Goal: Check status

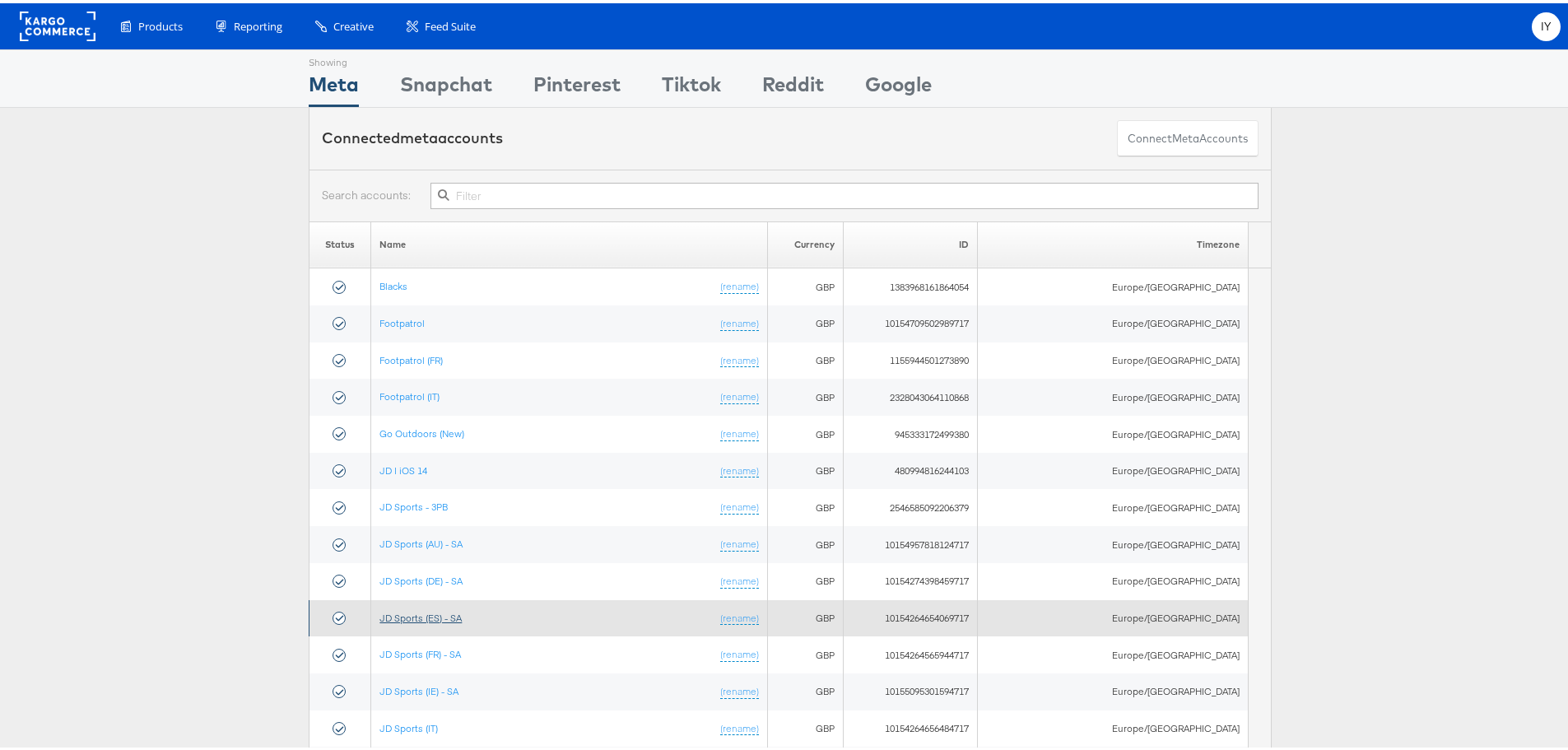
click at [461, 610] on link "JD Sports (ES) - SA" at bounding box center [420, 614] width 82 height 12
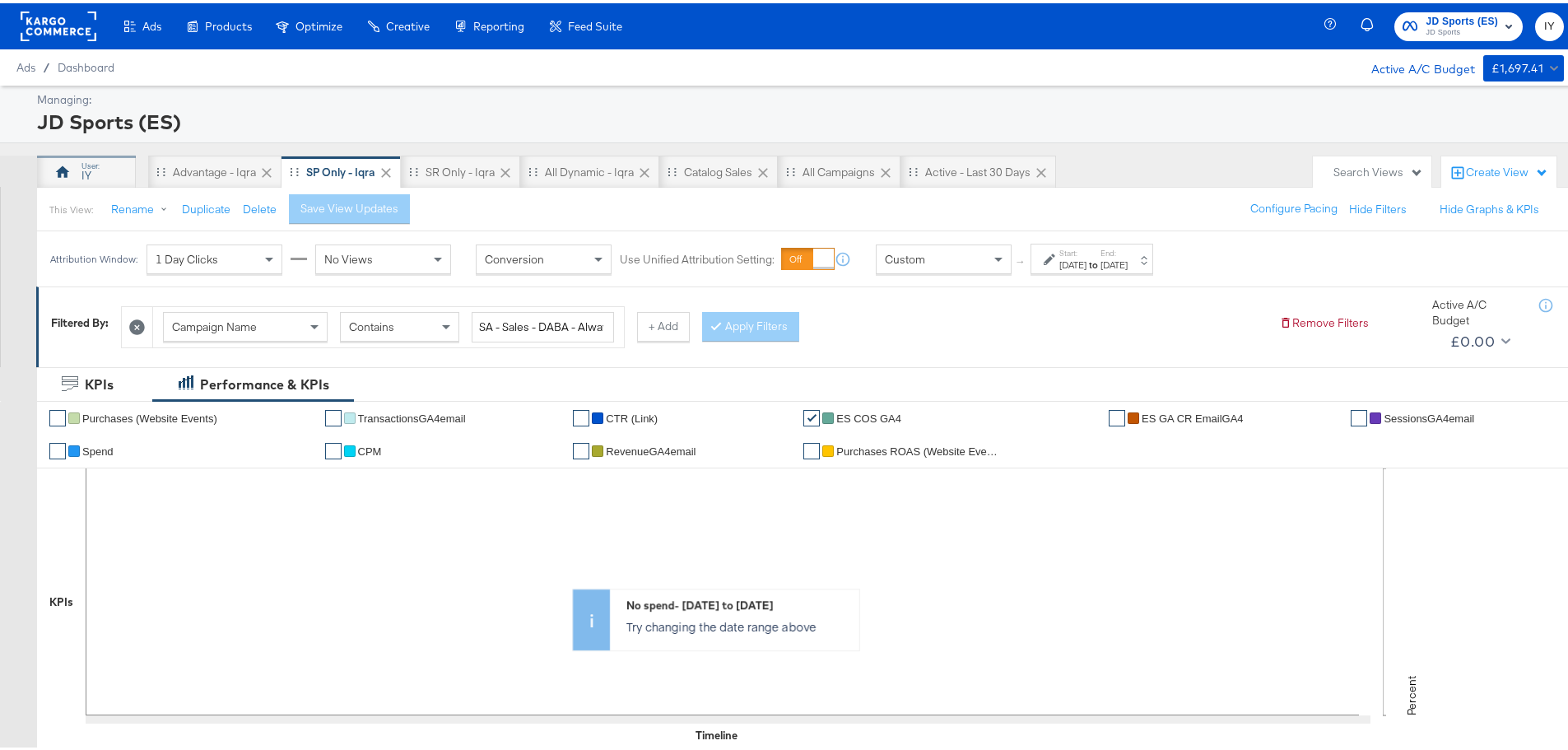
click at [88, 170] on div "IY" at bounding box center [86, 172] width 10 height 16
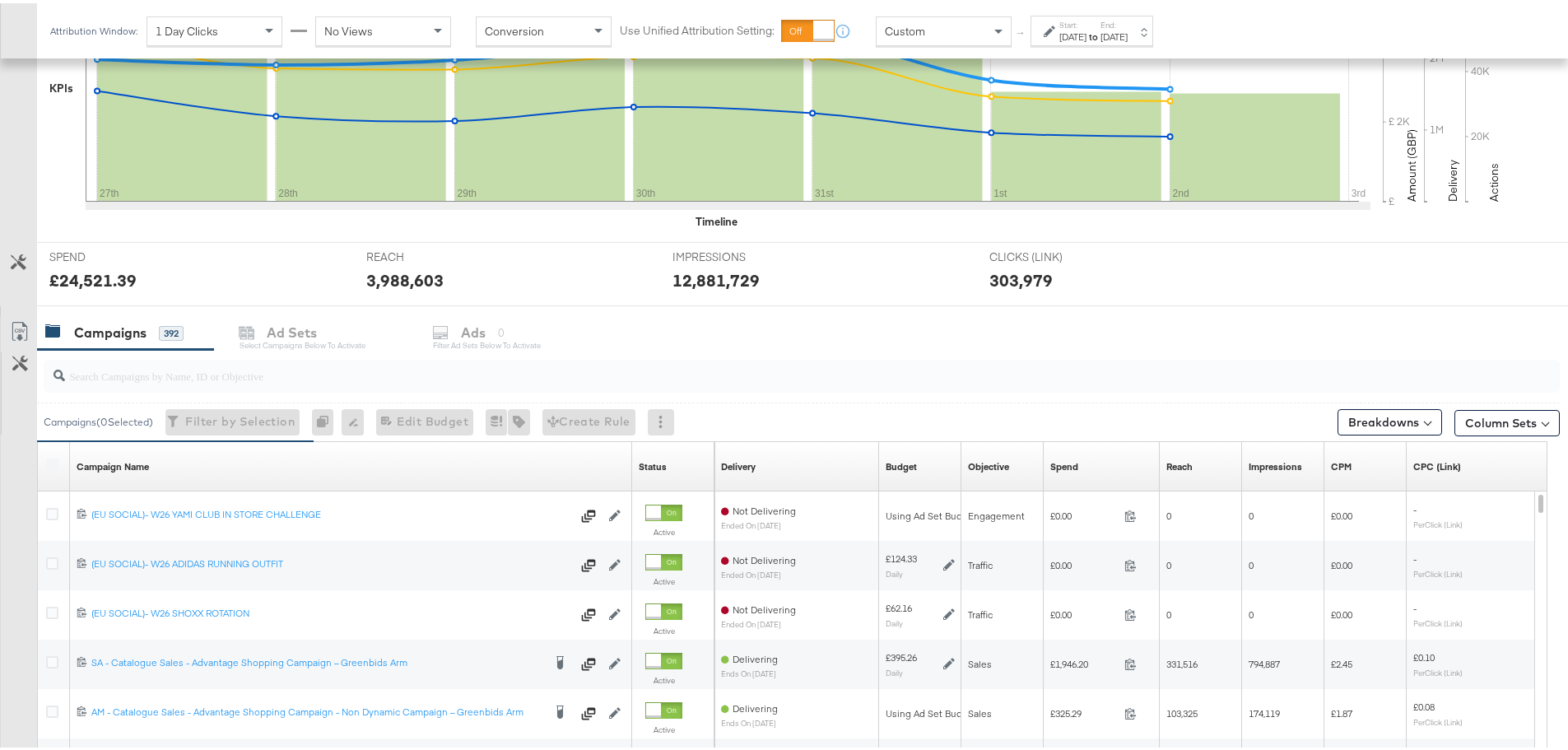
scroll to position [556, 0]
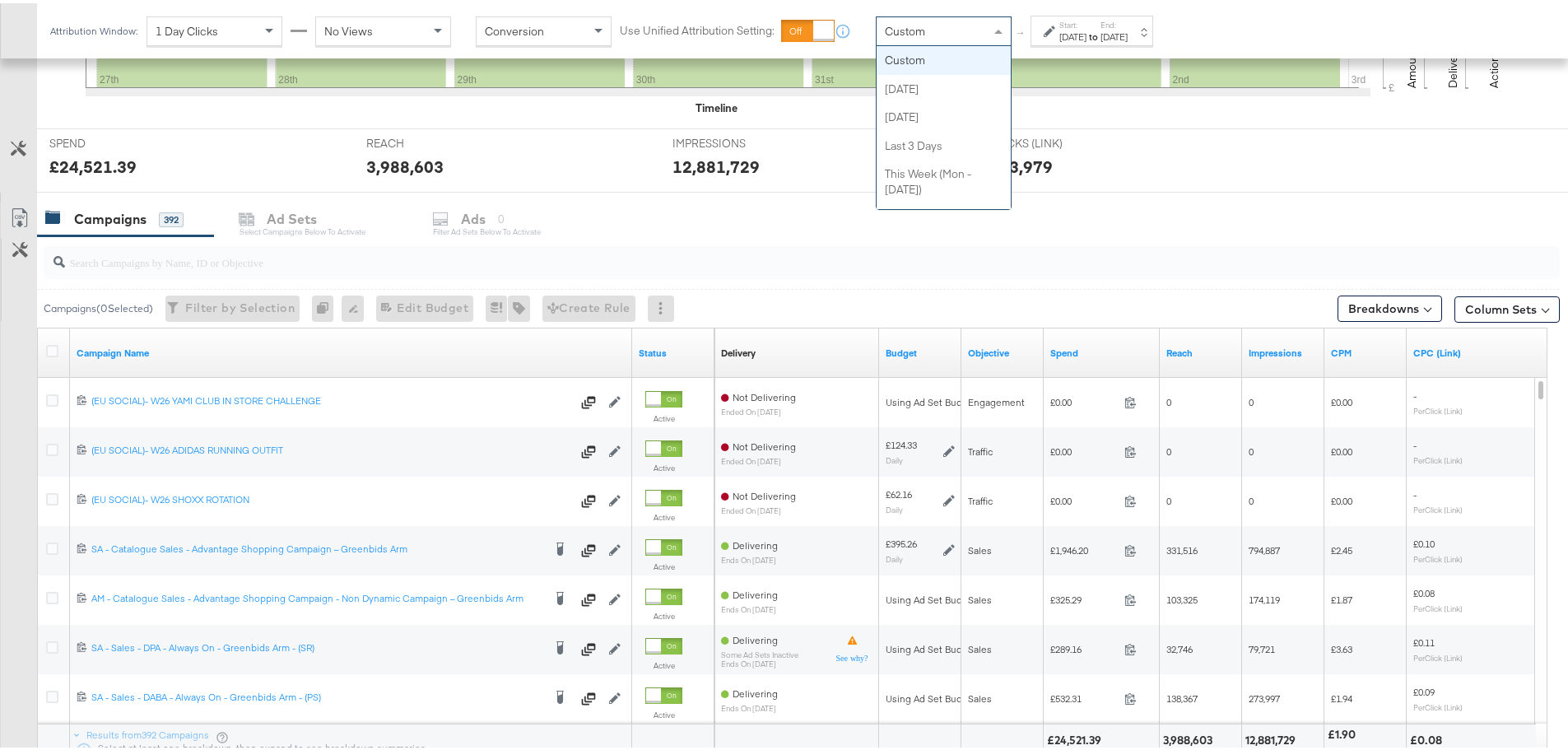
click at [982, 40] on div "Custom" at bounding box center [943, 28] width 134 height 28
click at [1072, 22] on label "Start:" at bounding box center [1072, 22] width 27 height 11
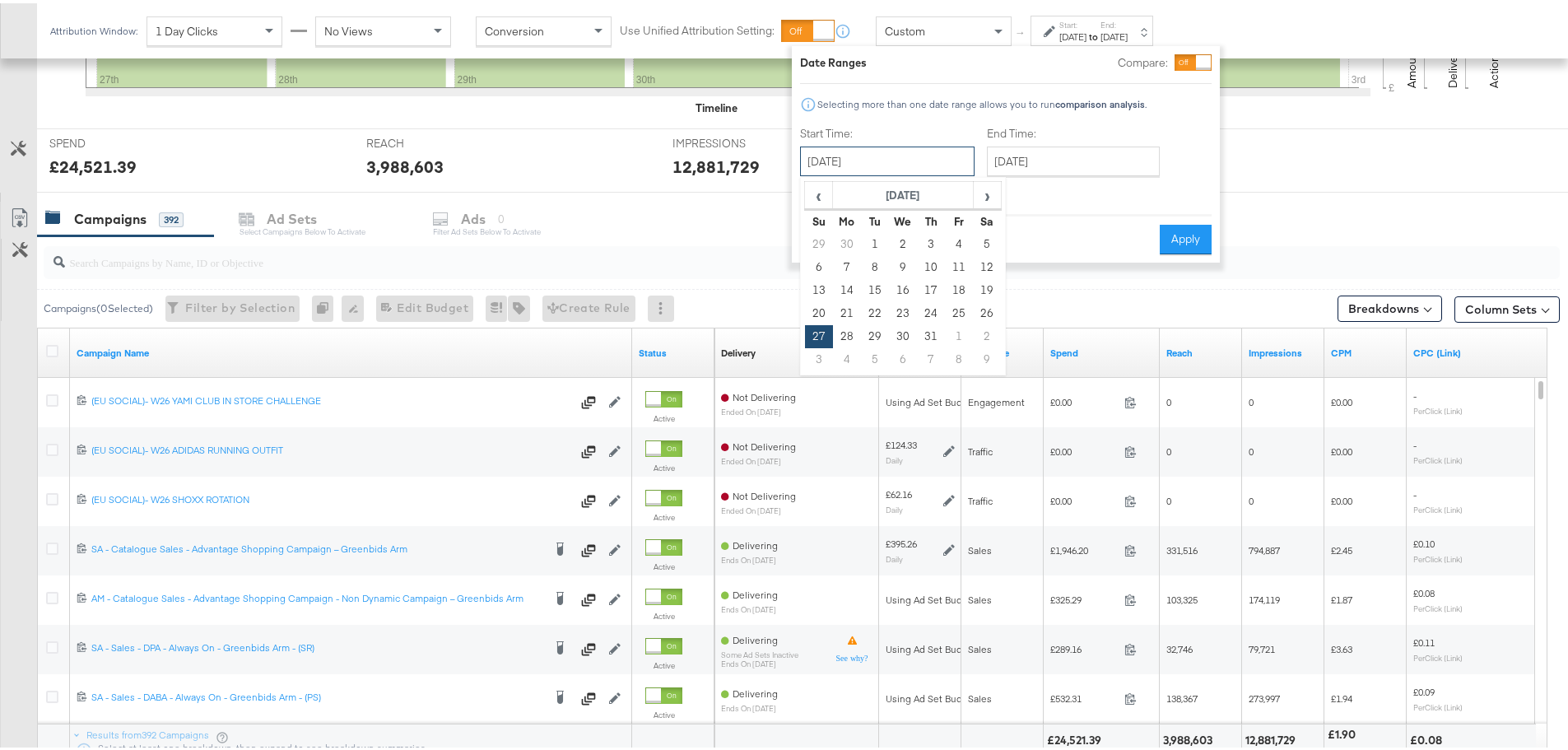
click at [908, 161] on input "[DATE]" at bounding box center [887, 158] width 175 height 30
click at [1109, 156] on input "[DATE]" at bounding box center [1073, 158] width 173 height 30
click at [962, 158] on input "[DATE]" at bounding box center [887, 158] width 175 height 30
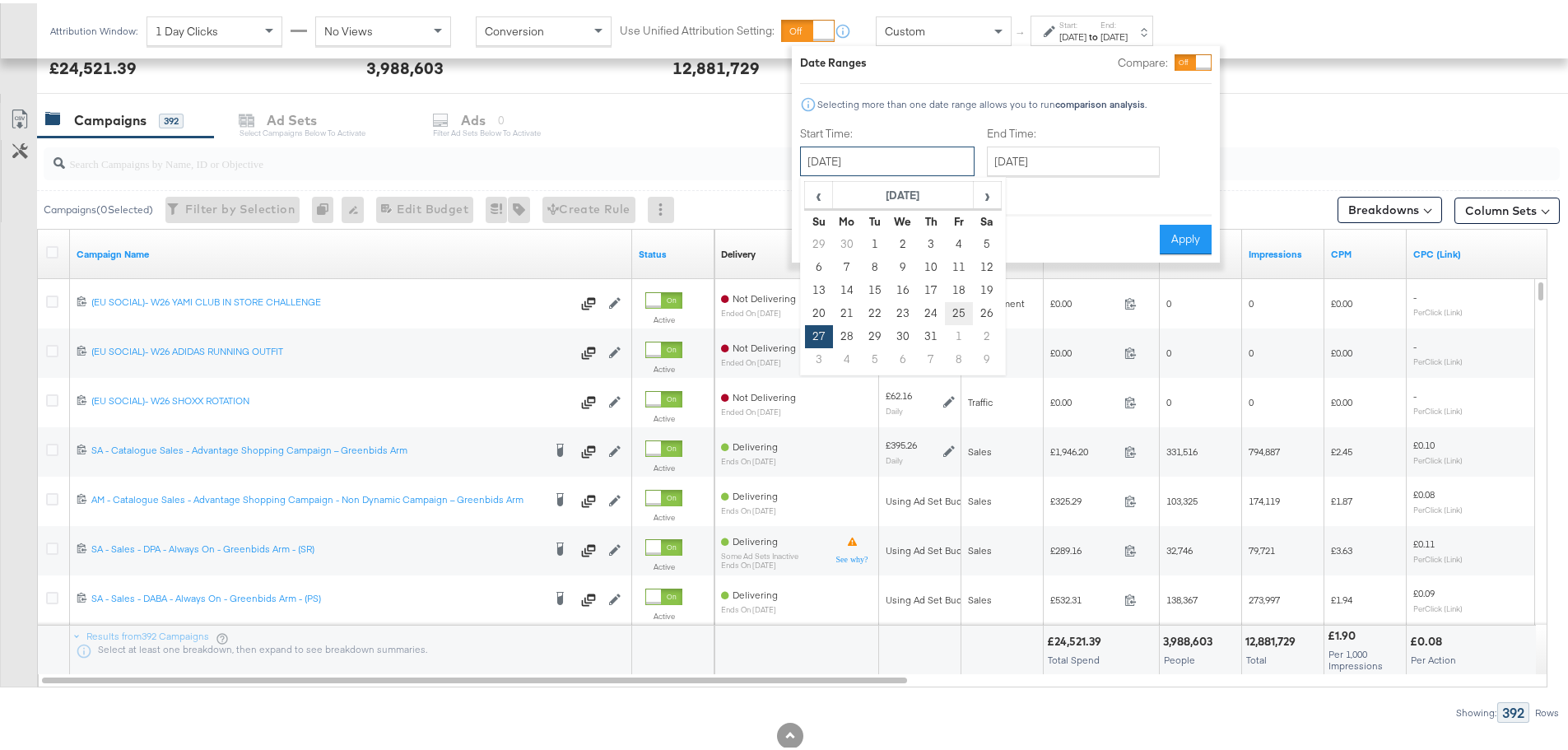
scroll to position [532, 0]
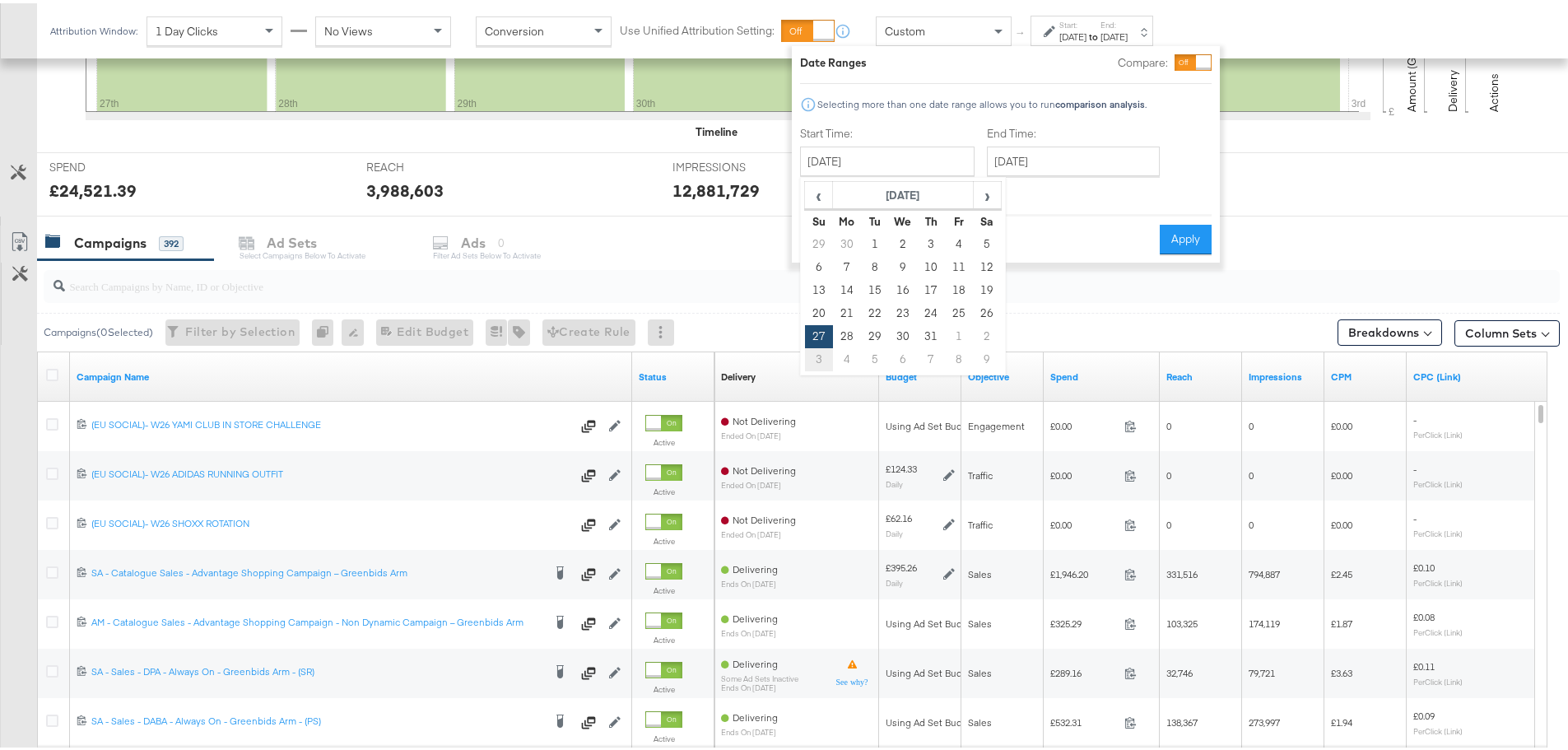
click at [815, 358] on td "3" at bounding box center [819, 357] width 28 height 23
type input "[DATE]"
click at [908, 155] on input "[DATE]" at bounding box center [884, 158] width 175 height 30
click at [823, 288] on td "10" at bounding box center [816, 288] width 28 height 23
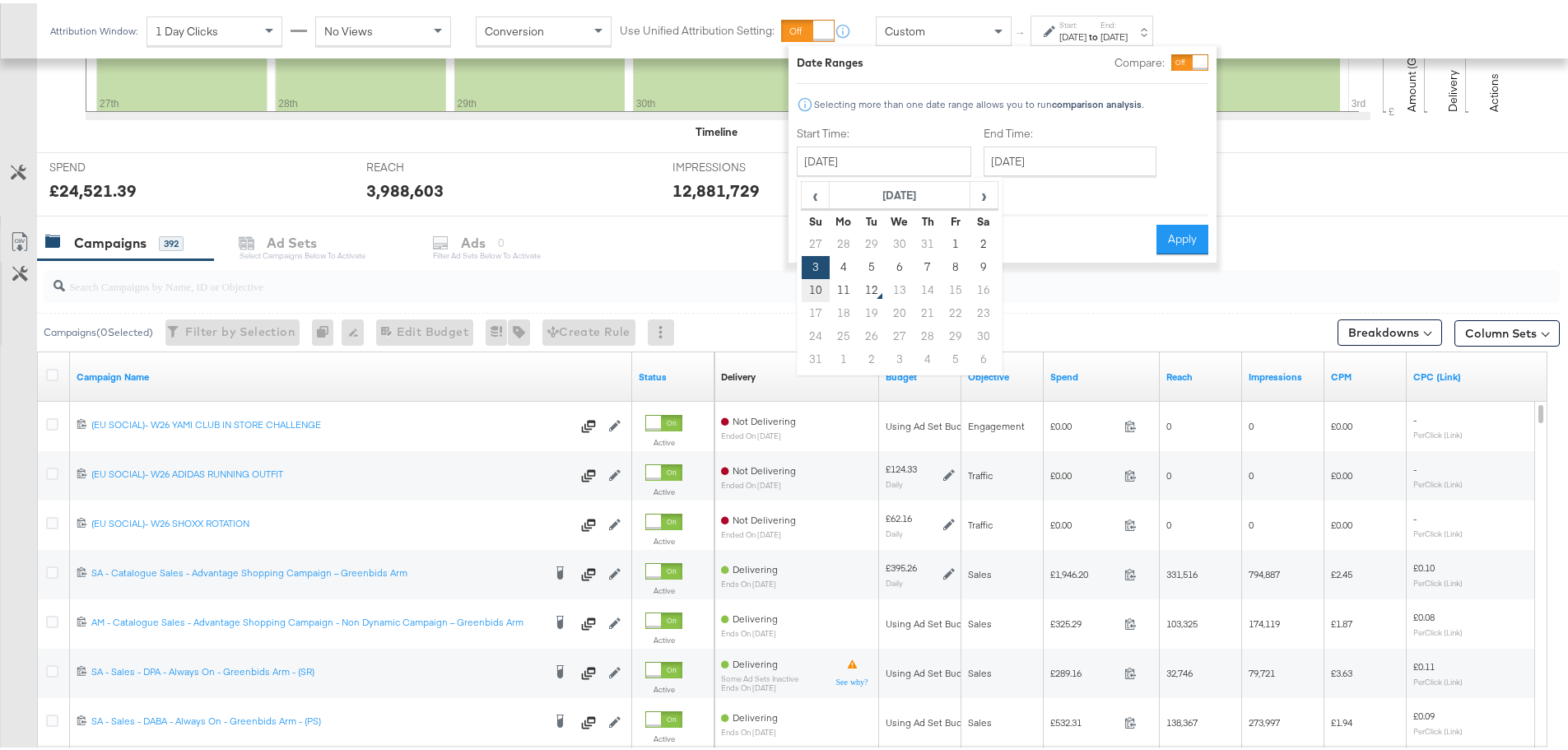
type input "[DATE]"
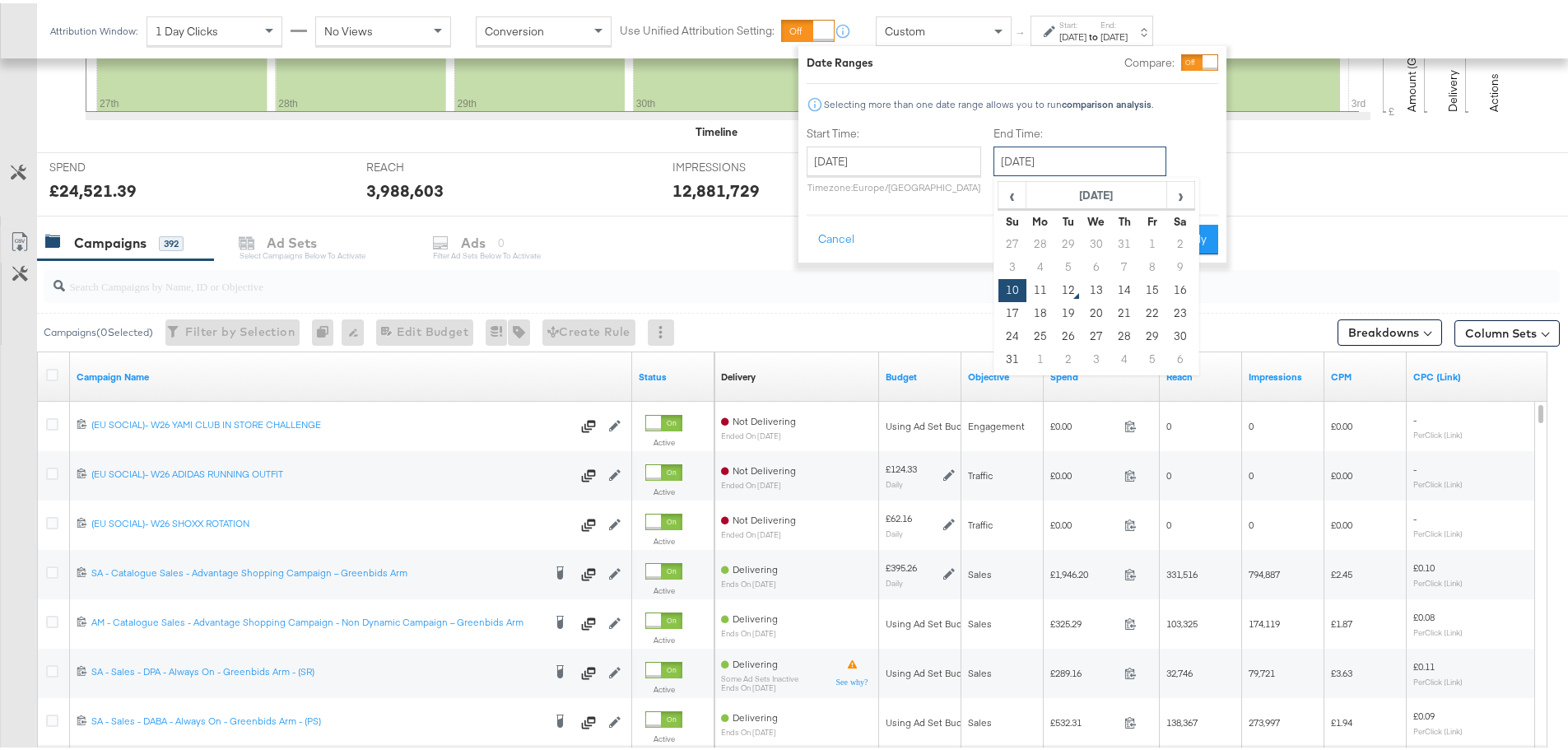
click at [1079, 148] on input "[DATE]" at bounding box center [1080, 158] width 173 height 30
click at [1181, 121] on div "Date Ranges Compare: Selecting more than one date range allows you to run compa…" at bounding box center [1012, 150] width 412 height 200
click at [1201, 239] on button "Apply" at bounding box center [1192, 236] width 52 height 30
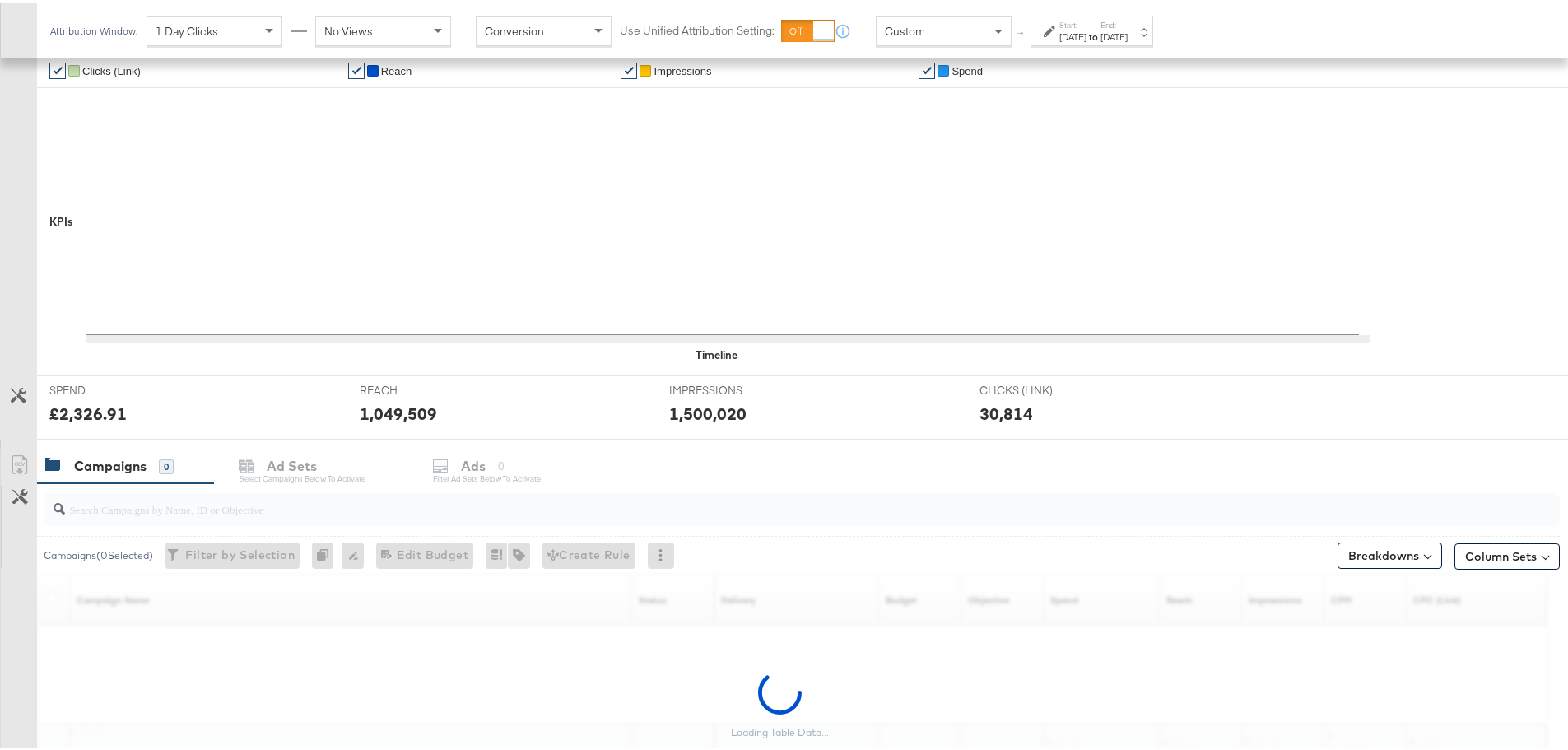
scroll to position [450, 0]
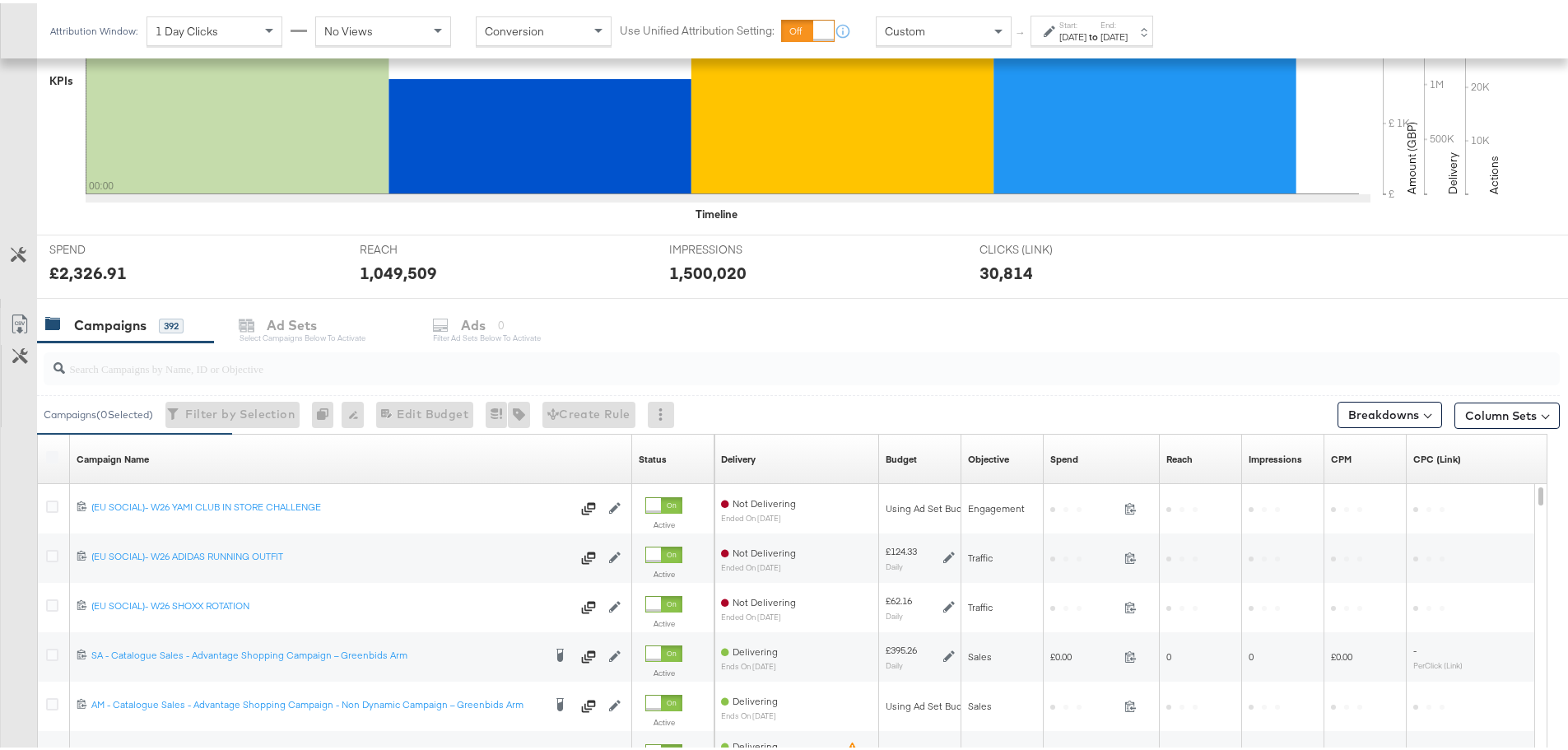
click at [226, 442] on div "Campaign Name Sorting Unavailable" at bounding box center [351, 456] width 562 height 27
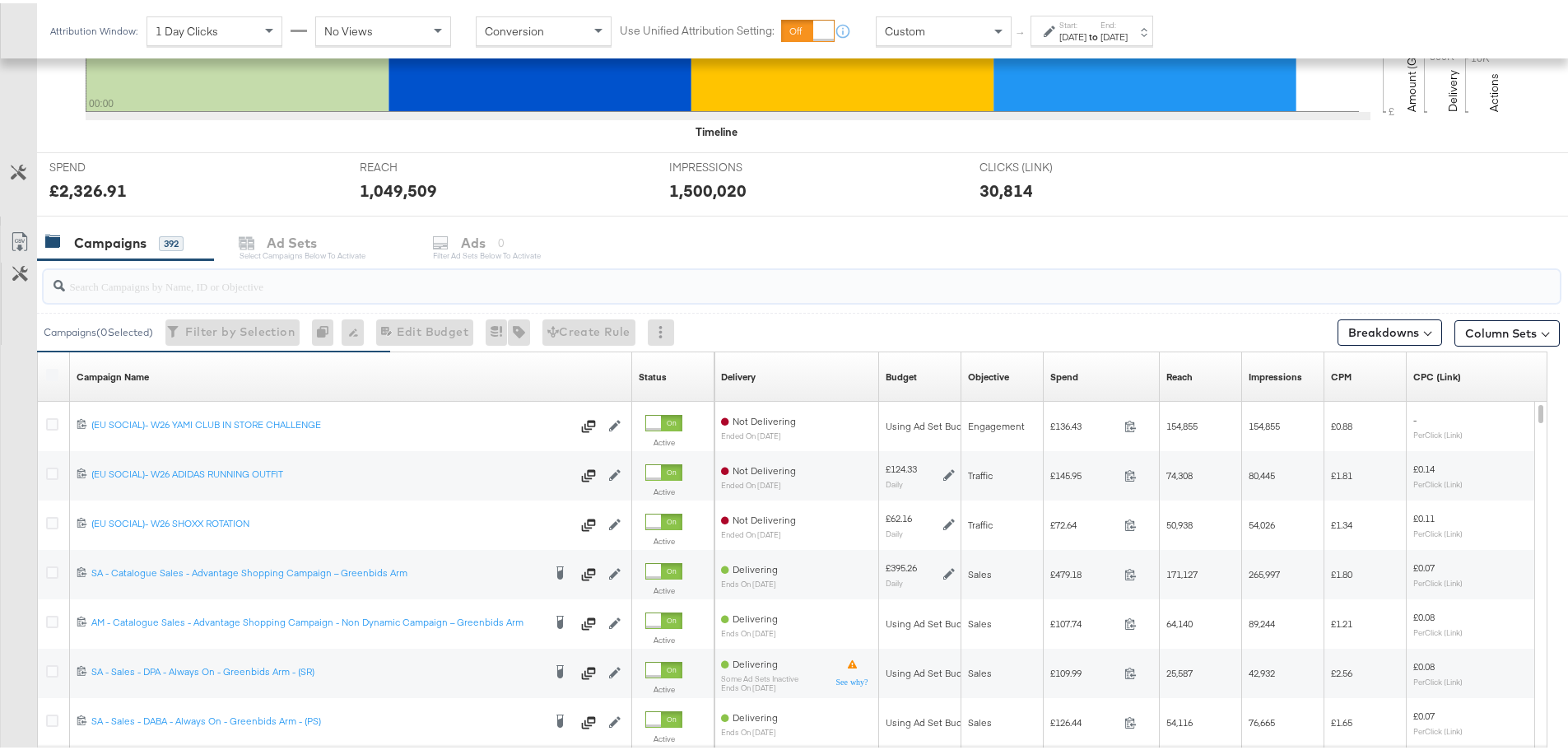
click at [224, 282] on input "search" at bounding box center [742, 276] width 1355 height 32
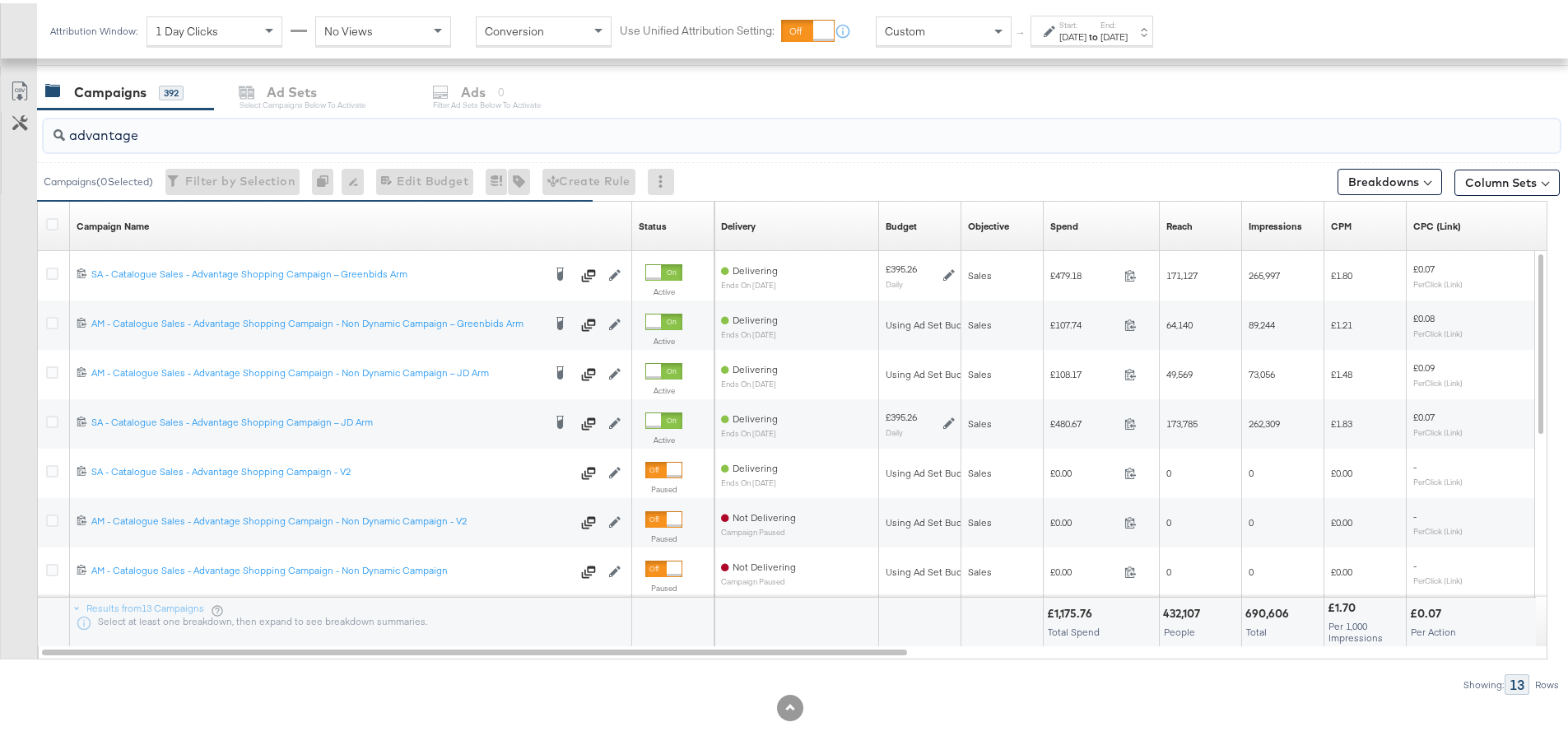
scroll to position [697, 0]
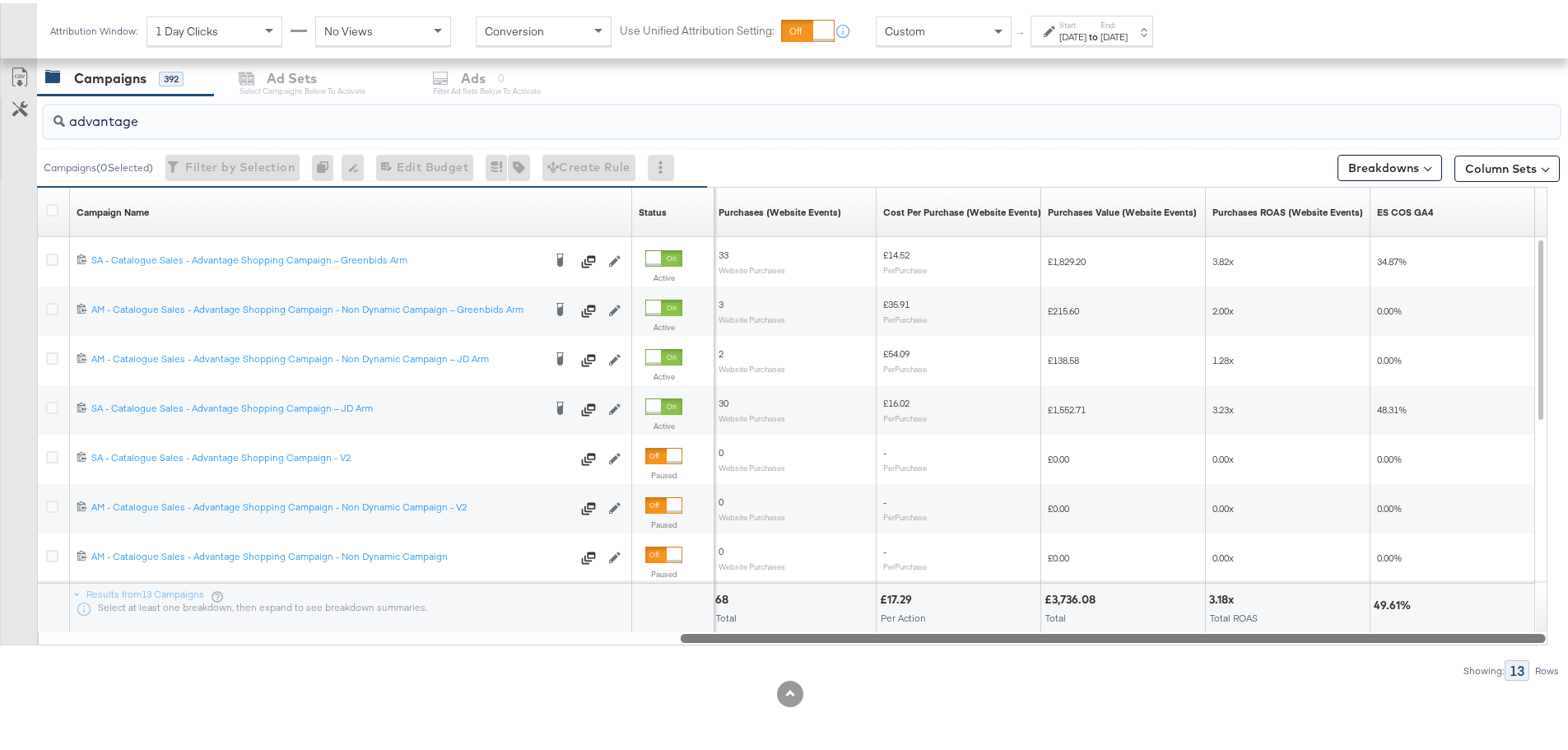
drag, startPoint x: 841, startPoint y: 635, endPoint x: 1579, endPoint y: 719, distance: 742.8
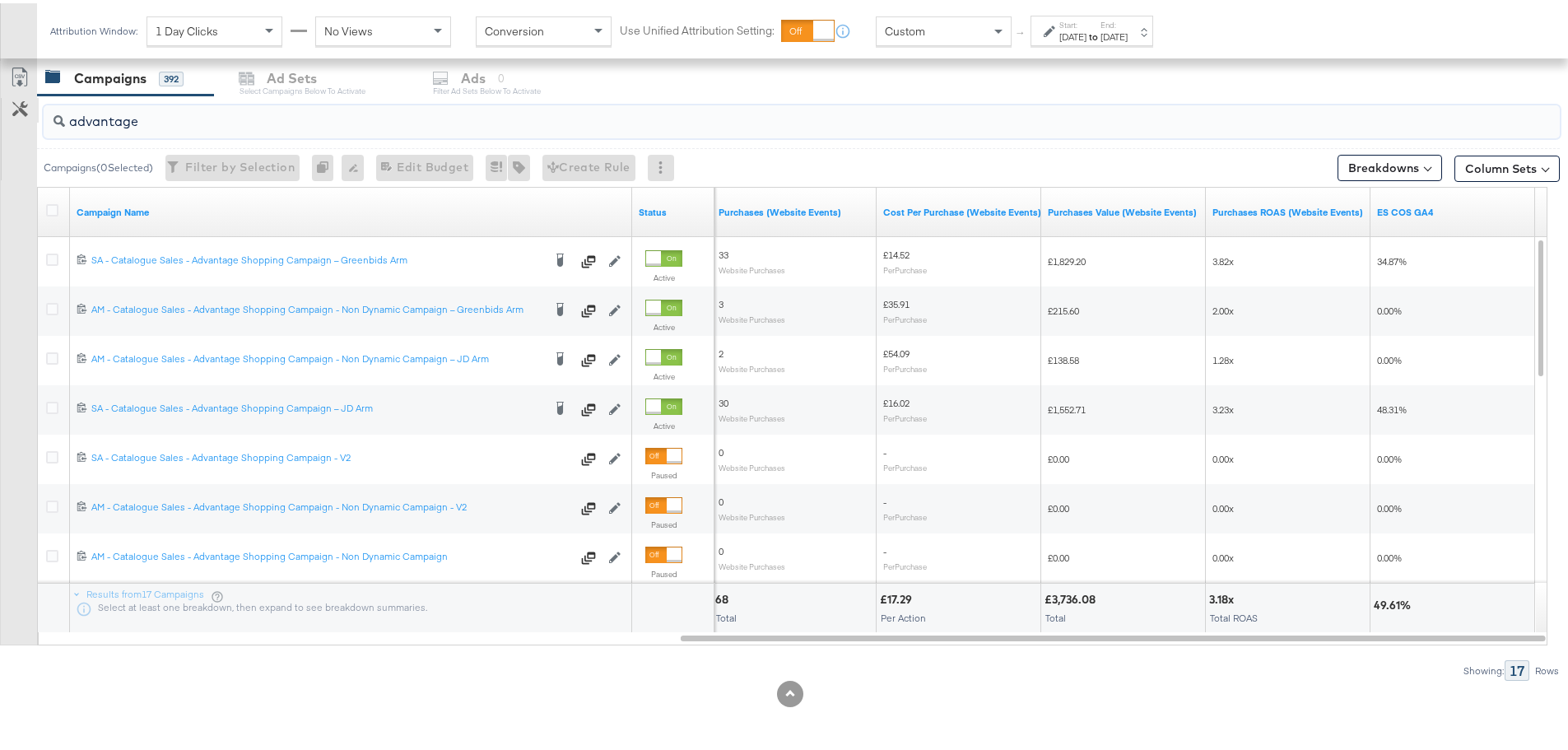
drag, startPoint x: 46, startPoint y: 116, endPoint x: 37, endPoint y: 115, distance: 9.1
click at [37, 115] on div "advantage Campaigns ( 0 Selected) Filter by Selection Filter 0 campaigns 0 Rena…" at bounding box center [780, 385] width 1560 height 585
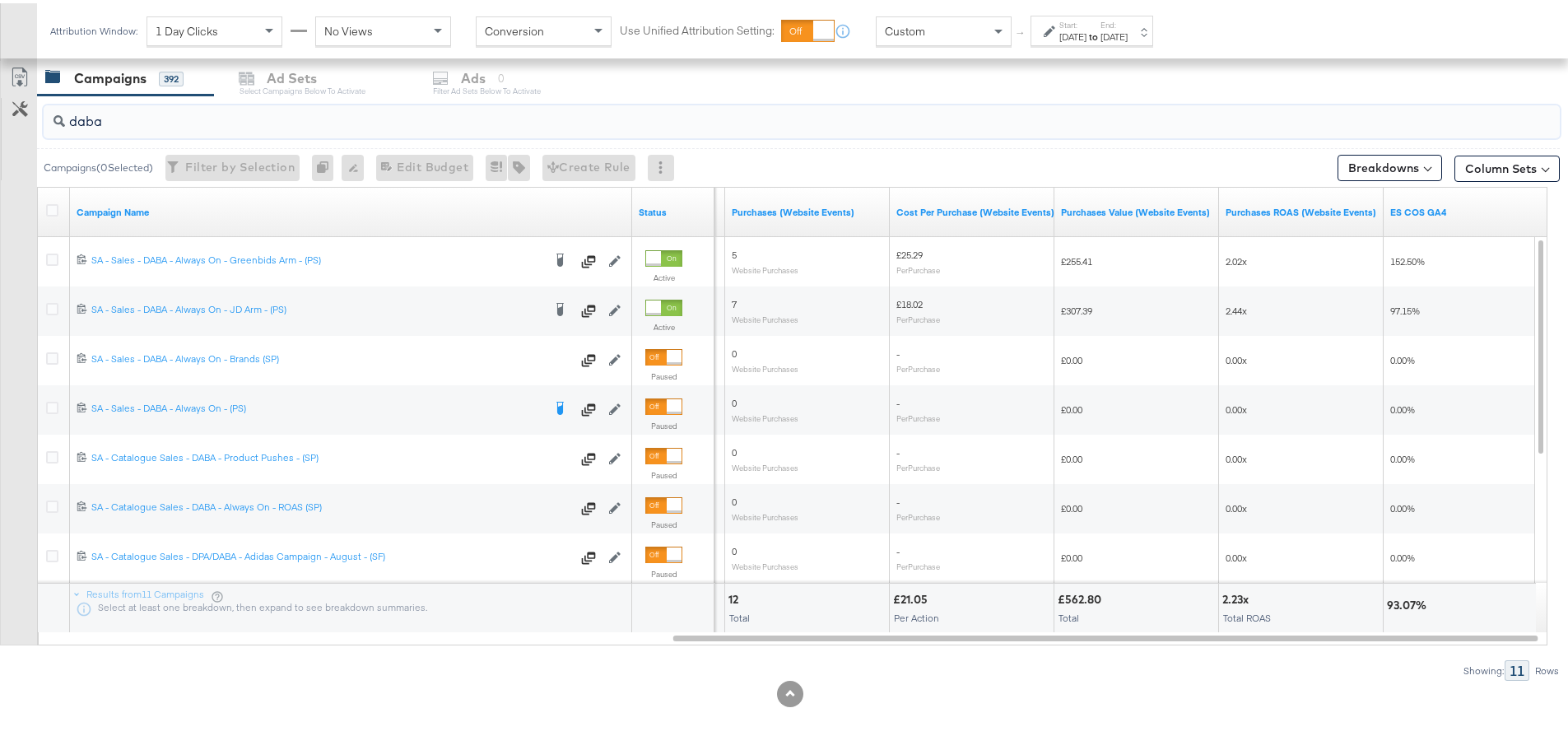
drag, startPoint x: 20, startPoint y: 124, endPoint x: -34, endPoint y: 126, distance: 54.0
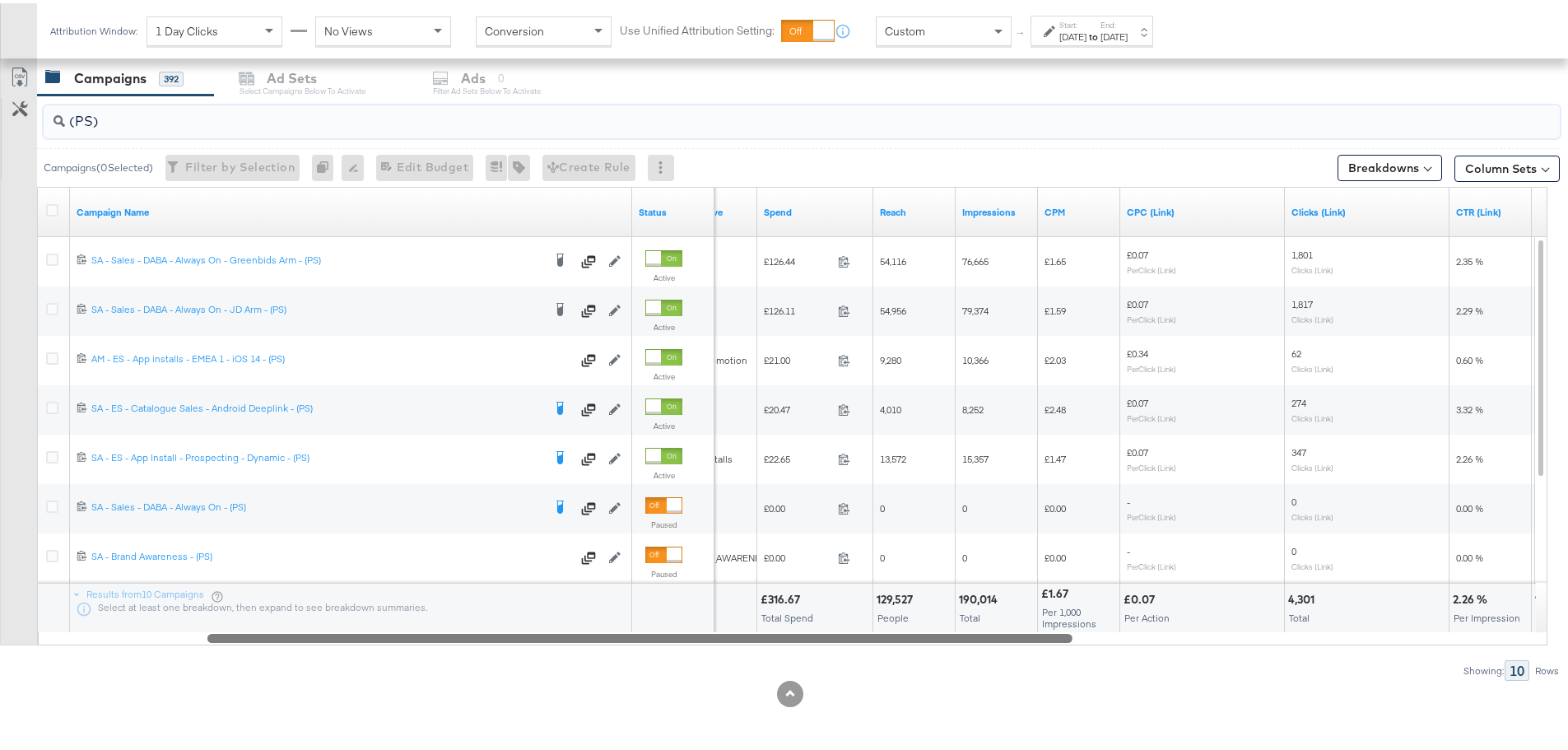
drag, startPoint x: 885, startPoint y: 634, endPoint x: 419, endPoint y: 626, distance: 466.1
click at [419, 626] on div "Campaign Name Status Objective Spend Reach Impressions CPM CPC (Link) Clicks (L…" at bounding box center [792, 412] width 1510 height 458
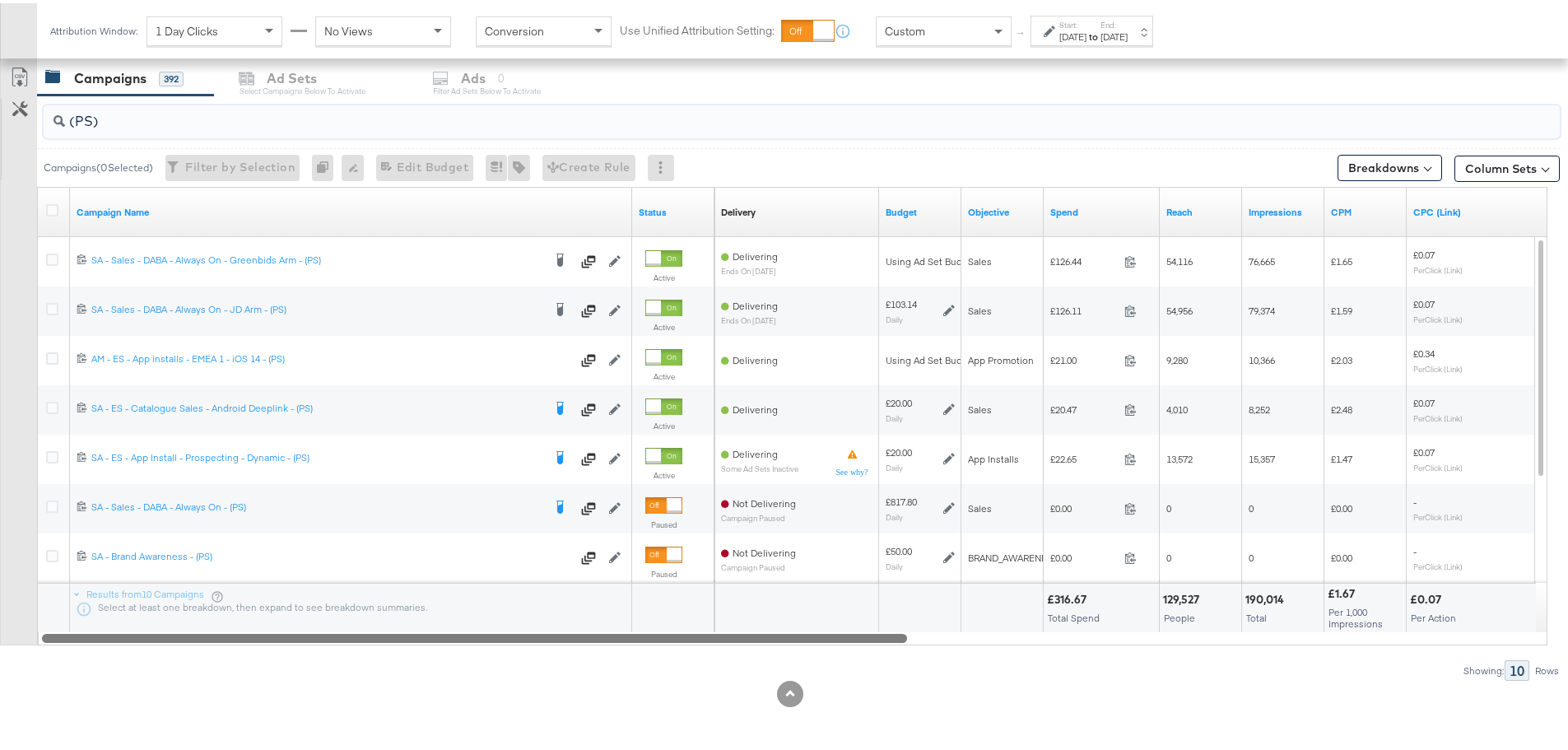
drag, startPoint x: 780, startPoint y: 638, endPoint x: 762, endPoint y: 704, distance: 68.4
click at [762, 704] on div "KPIs Performance & KPIs Customize KPIs ✔ Clicks (Link) ✔ Reach ✔ Impressions ✔ …" at bounding box center [790, 189] width 1580 height 1121
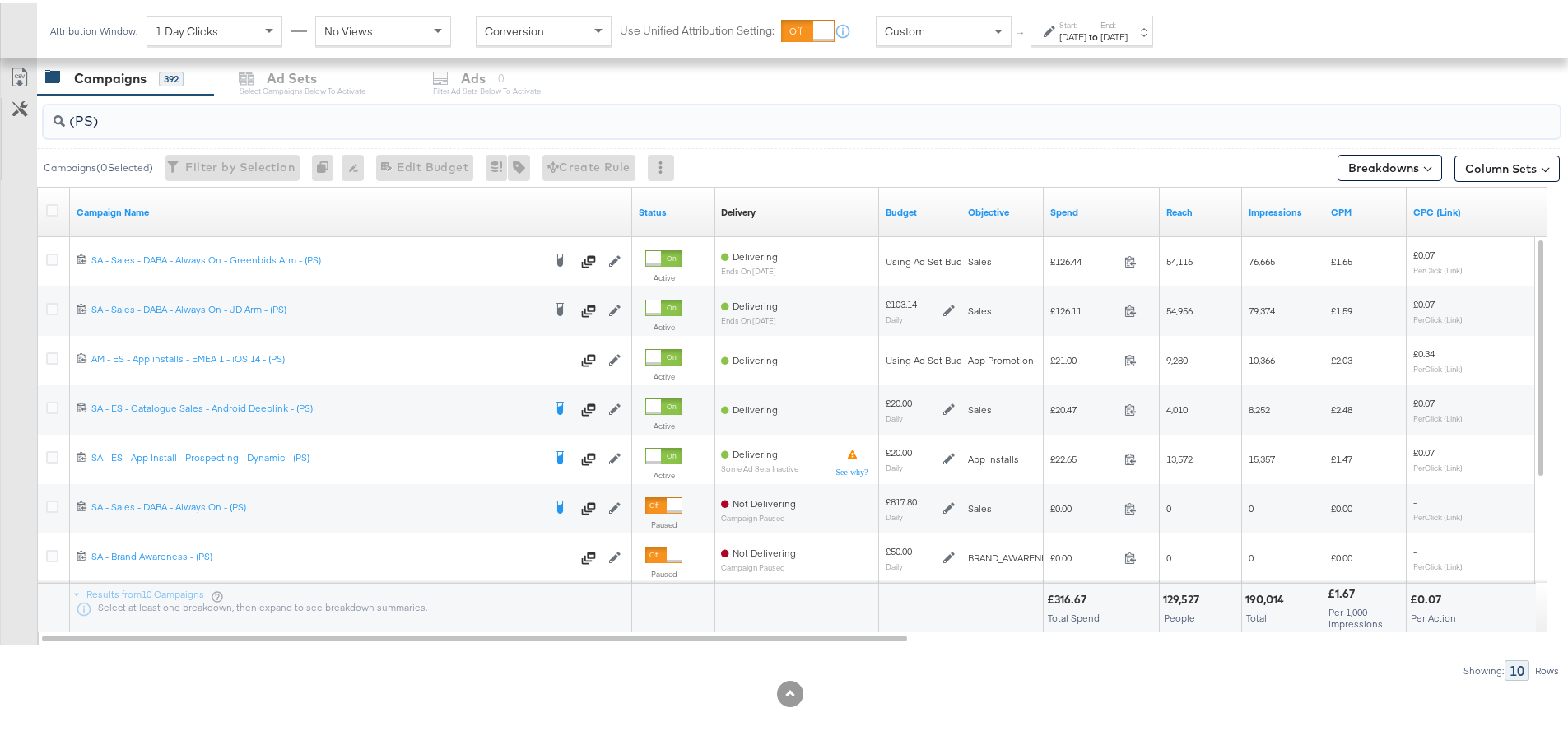
click at [87, 116] on input "(PS)" at bounding box center [742, 111] width 1355 height 32
click at [92, 119] on input "(PS)" at bounding box center [742, 111] width 1355 height 32
click at [86, 117] on input "(PS)" at bounding box center [742, 111] width 1355 height 32
click at [89, 117] on input "(PS)" at bounding box center [742, 111] width 1355 height 32
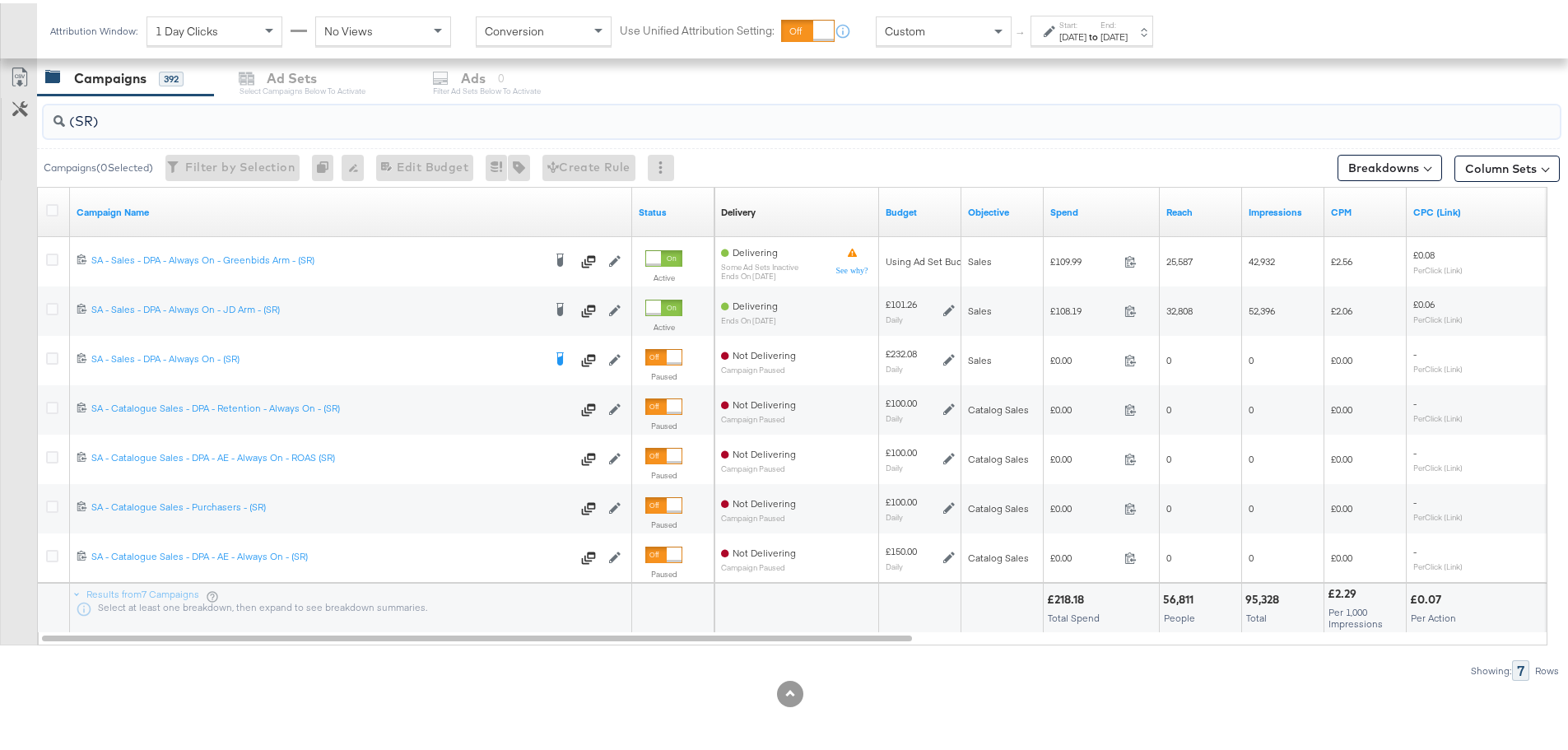
type input "(SR)"
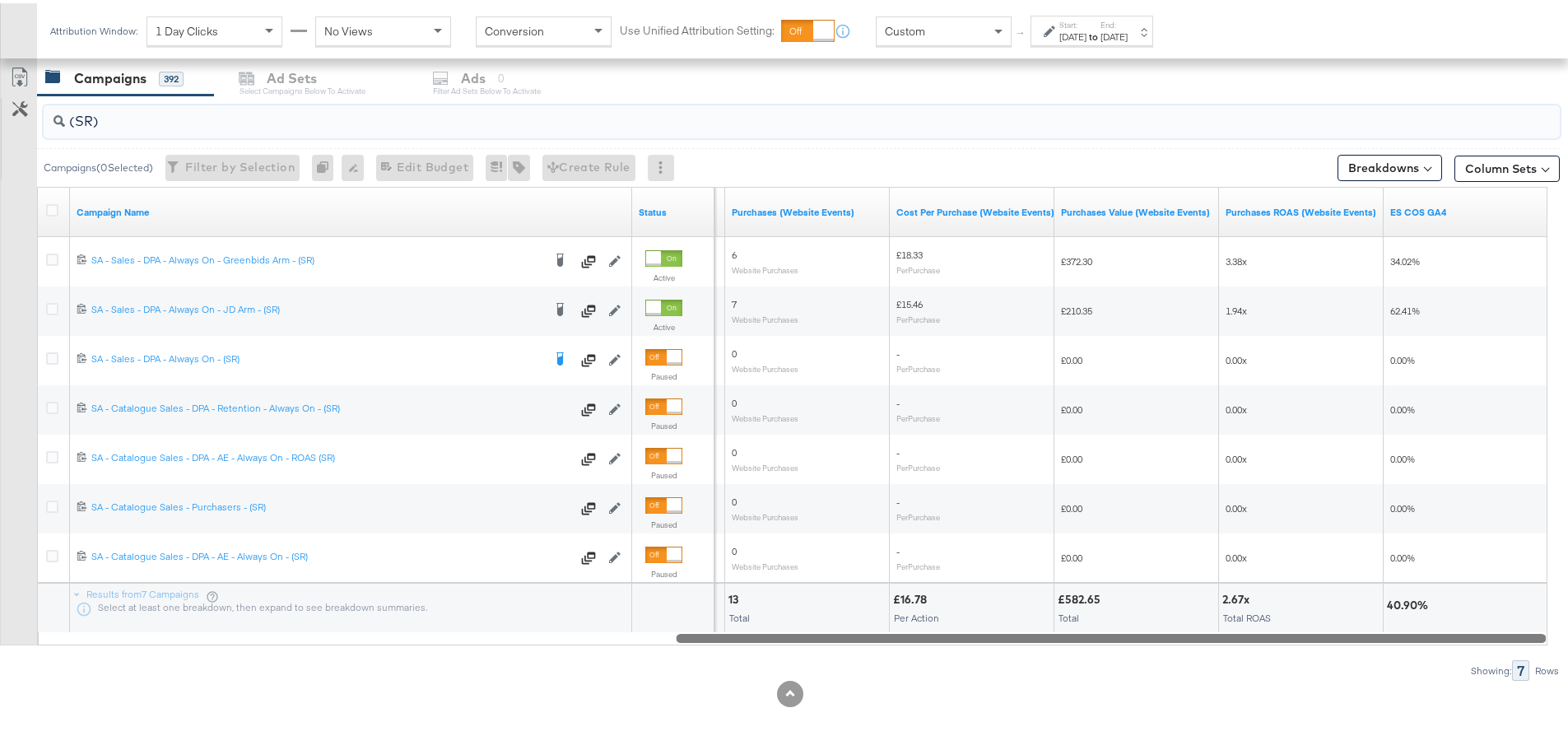
drag, startPoint x: 550, startPoint y: 639, endPoint x: 1478, endPoint y: 738, distance: 933.3
click at [1478, 738] on div "KPIs Performance & KPIs Customize KPIs ✔ Clicks (Link) ✔ Reach ✔ Impressions ✔ …" at bounding box center [790, 189] width 1580 height 1121
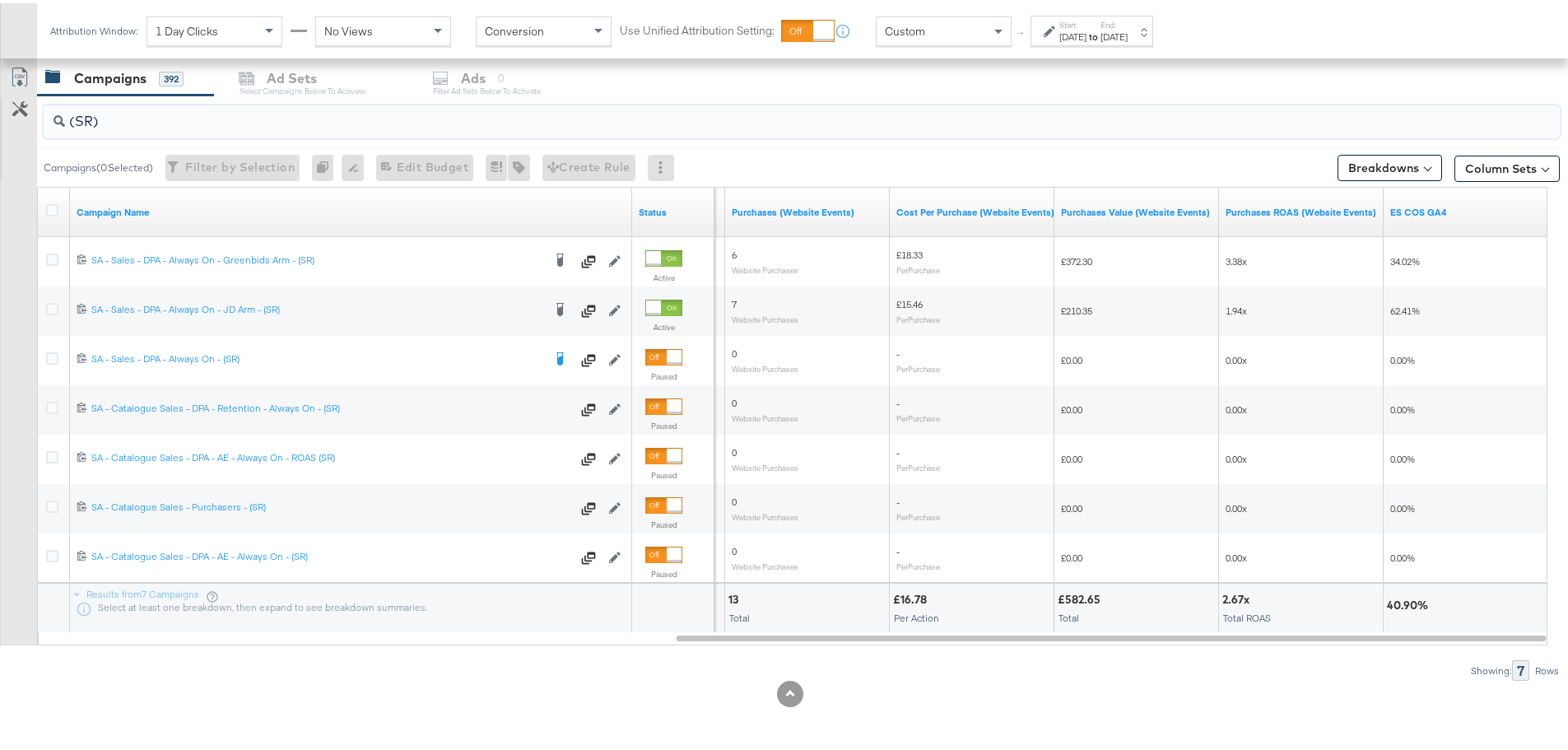
click at [1072, 23] on label "Start:" at bounding box center [1072, 22] width 27 height 11
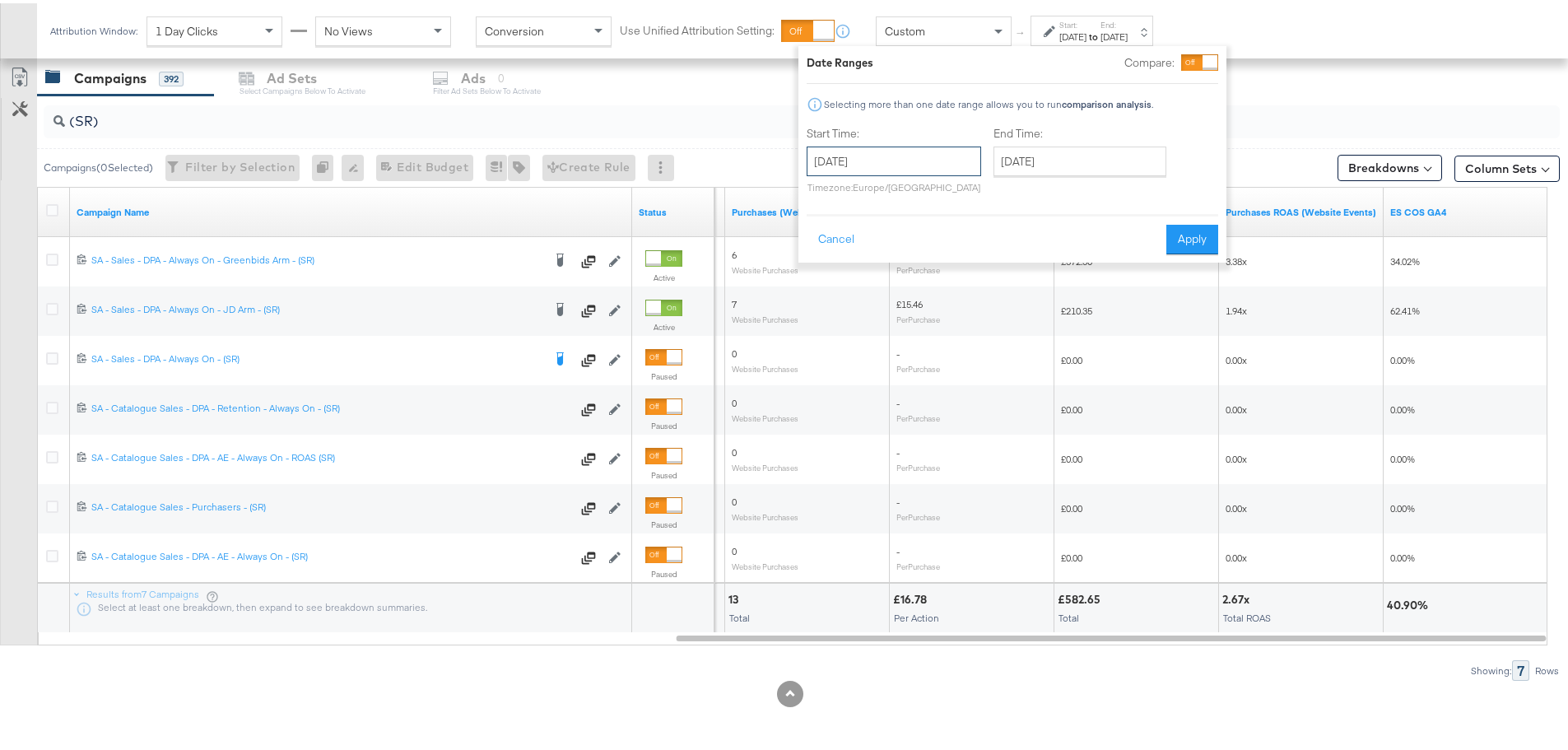
click at [944, 160] on input "[DATE]" at bounding box center [894, 158] width 175 height 30
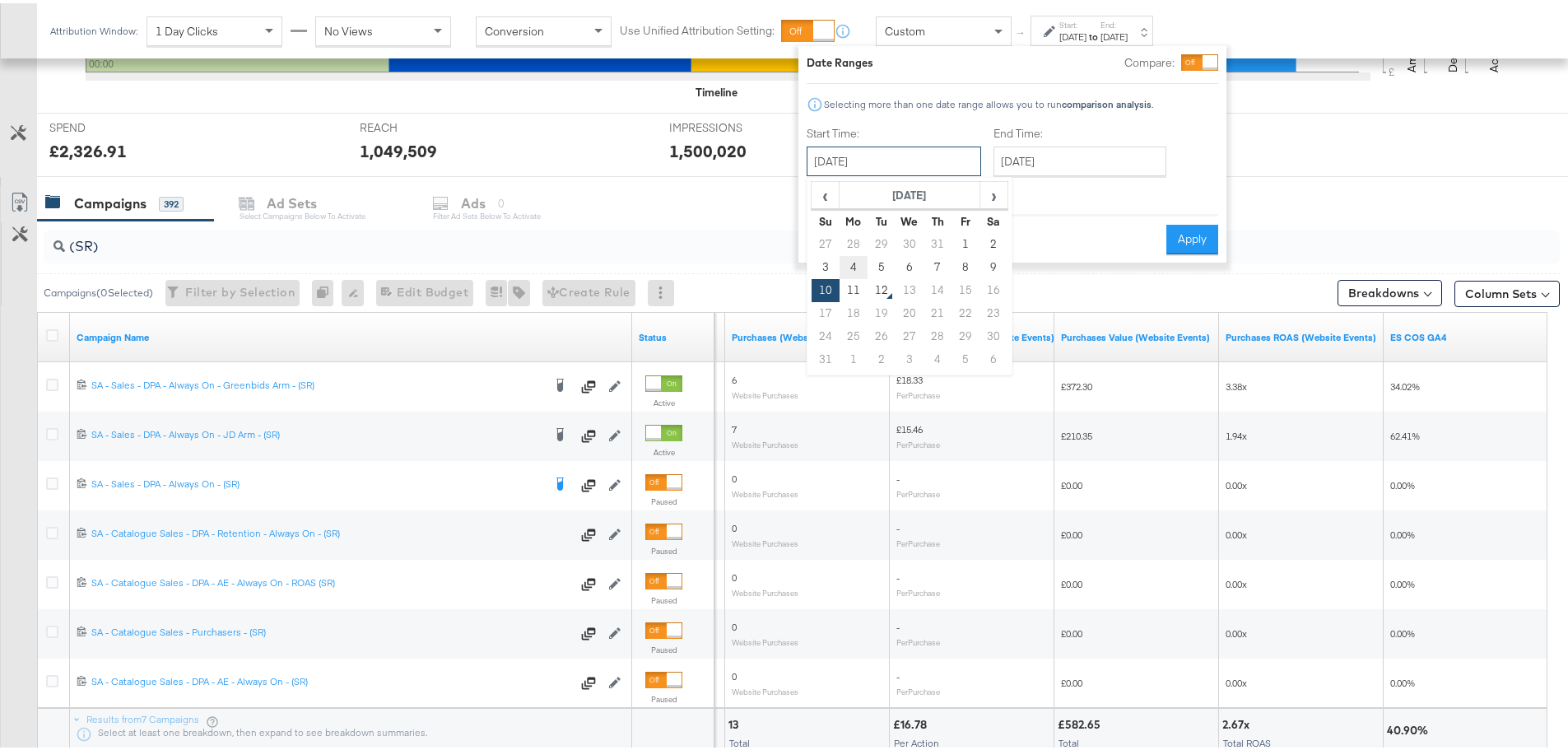
scroll to position [532, 0]
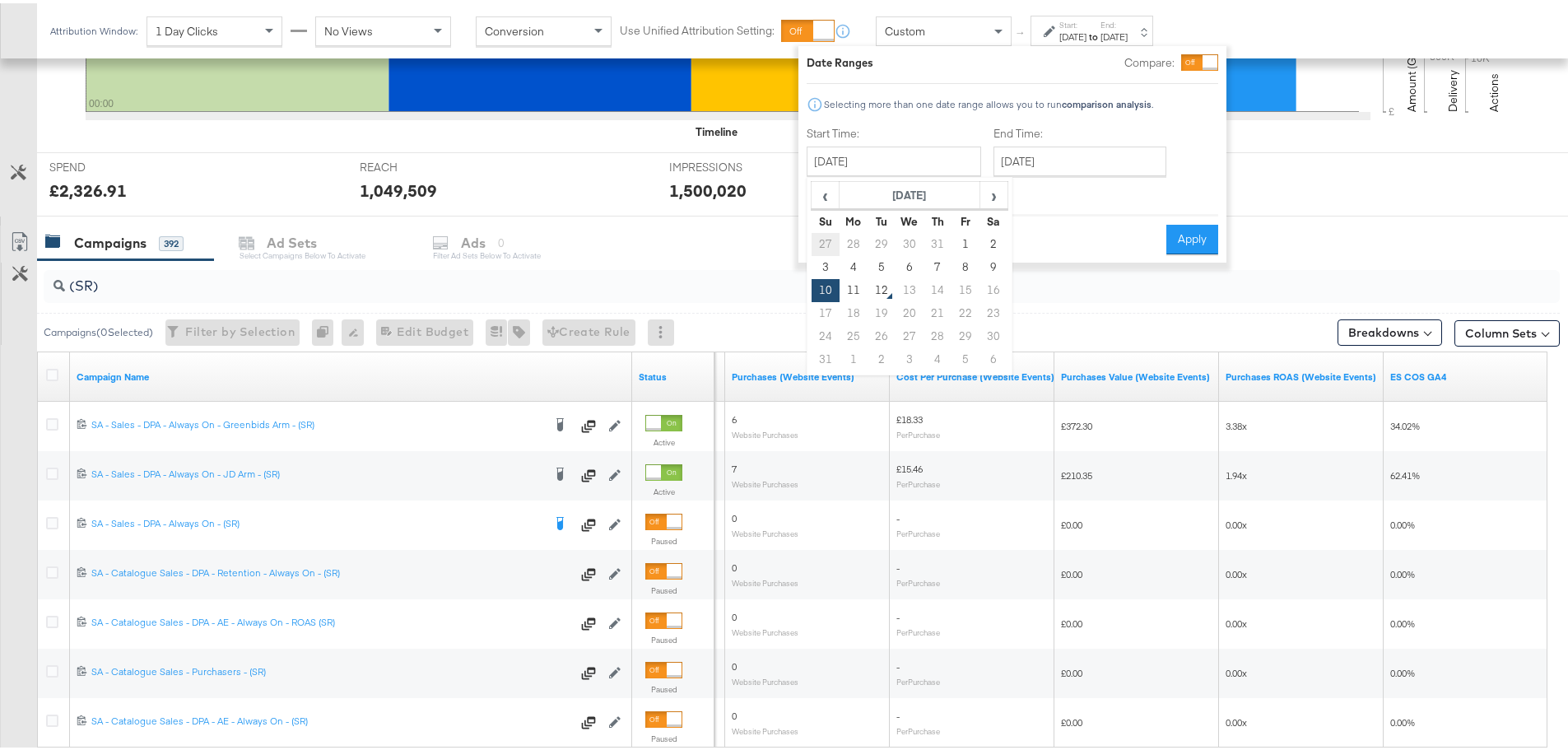
click at [823, 239] on td "27" at bounding box center [826, 241] width 28 height 23
type input "[DATE]"
click at [1144, 160] on input "[DATE]" at bounding box center [1076, 158] width 173 height 30
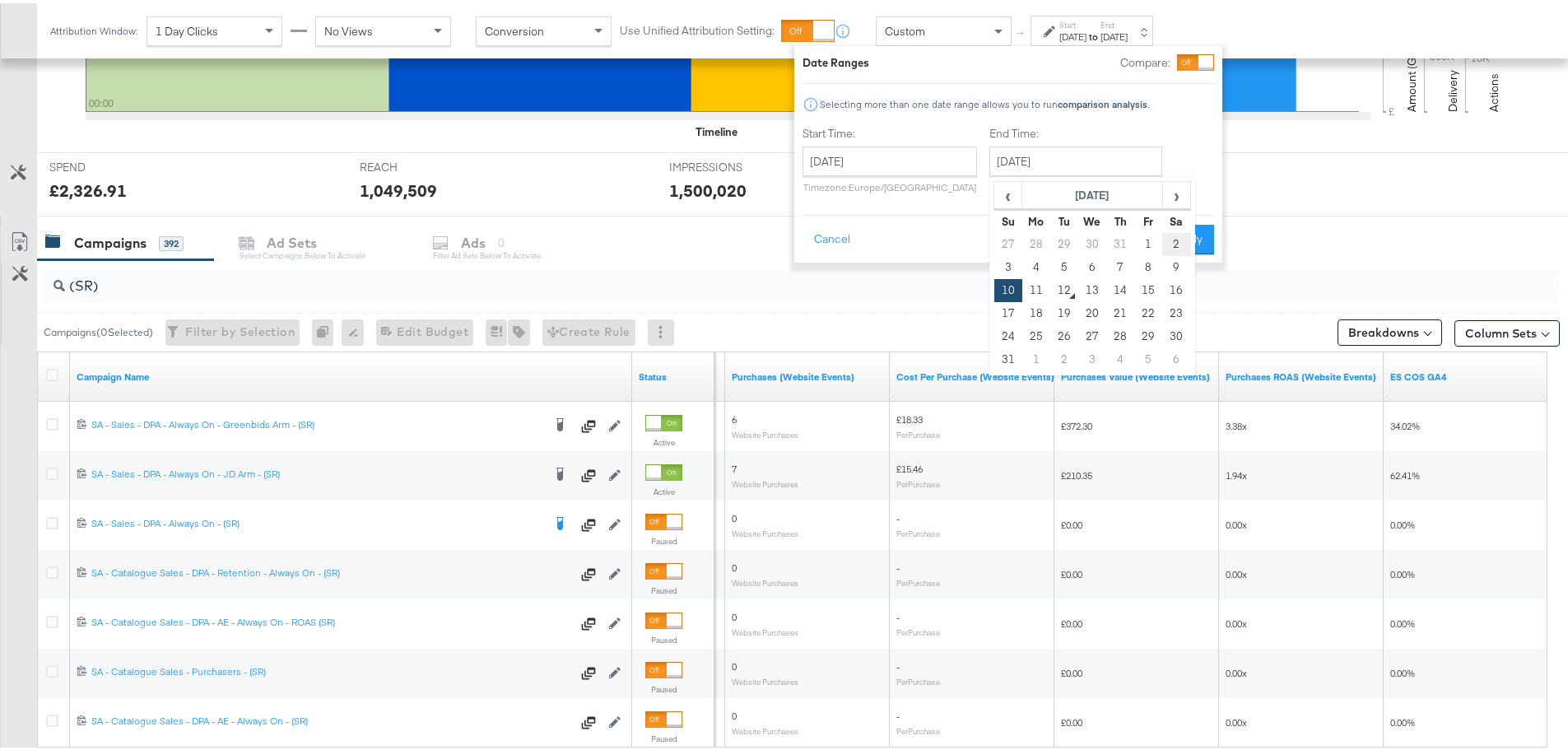
click at [1170, 243] on td "2" at bounding box center [1176, 241] width 28 height 23
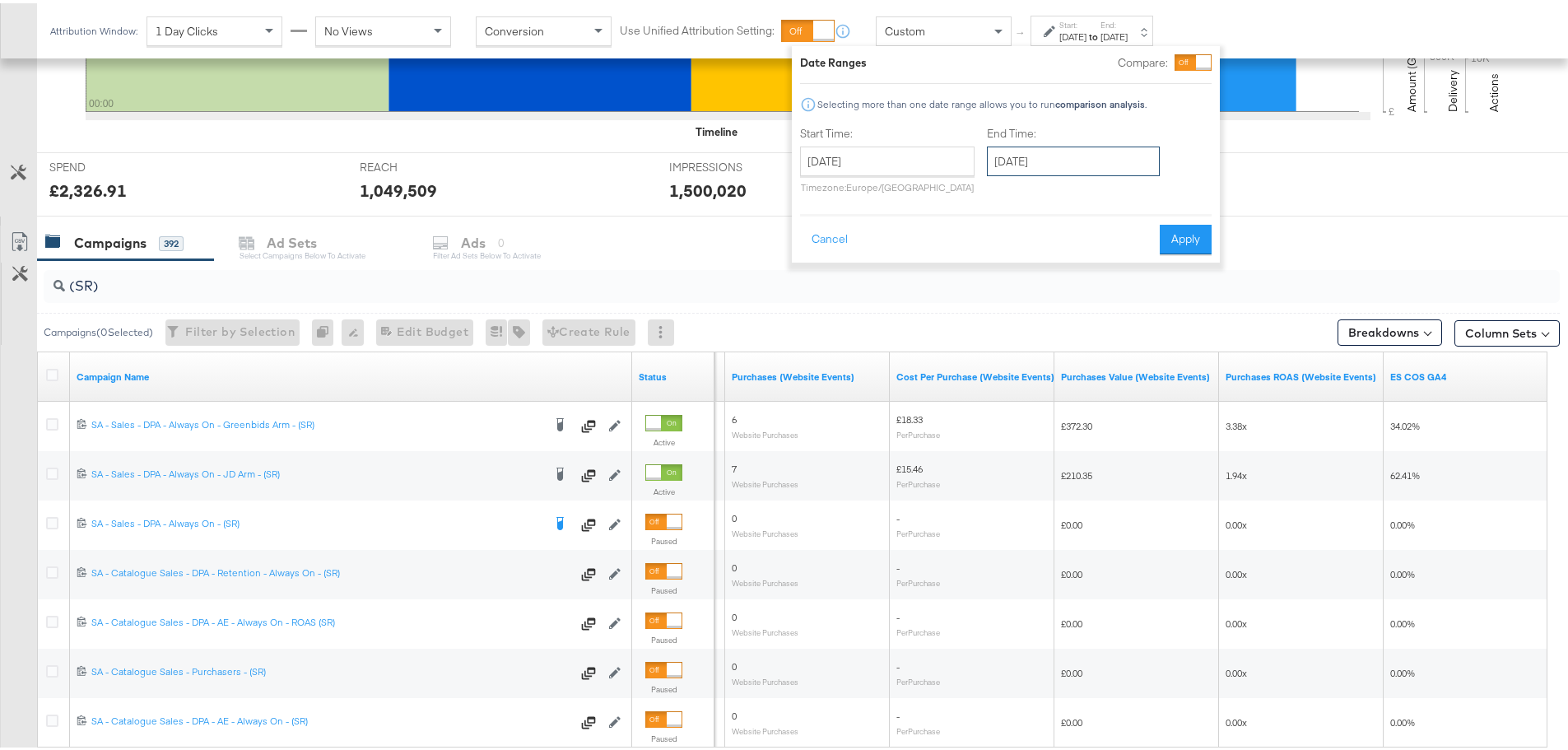
click at [1071, 155] on input "[DATE]" at bounding box center [1073, 158] width 173 height 30
click at [1006, 264] on td "3" at bounding box center [1006, 264] width 28 height 23
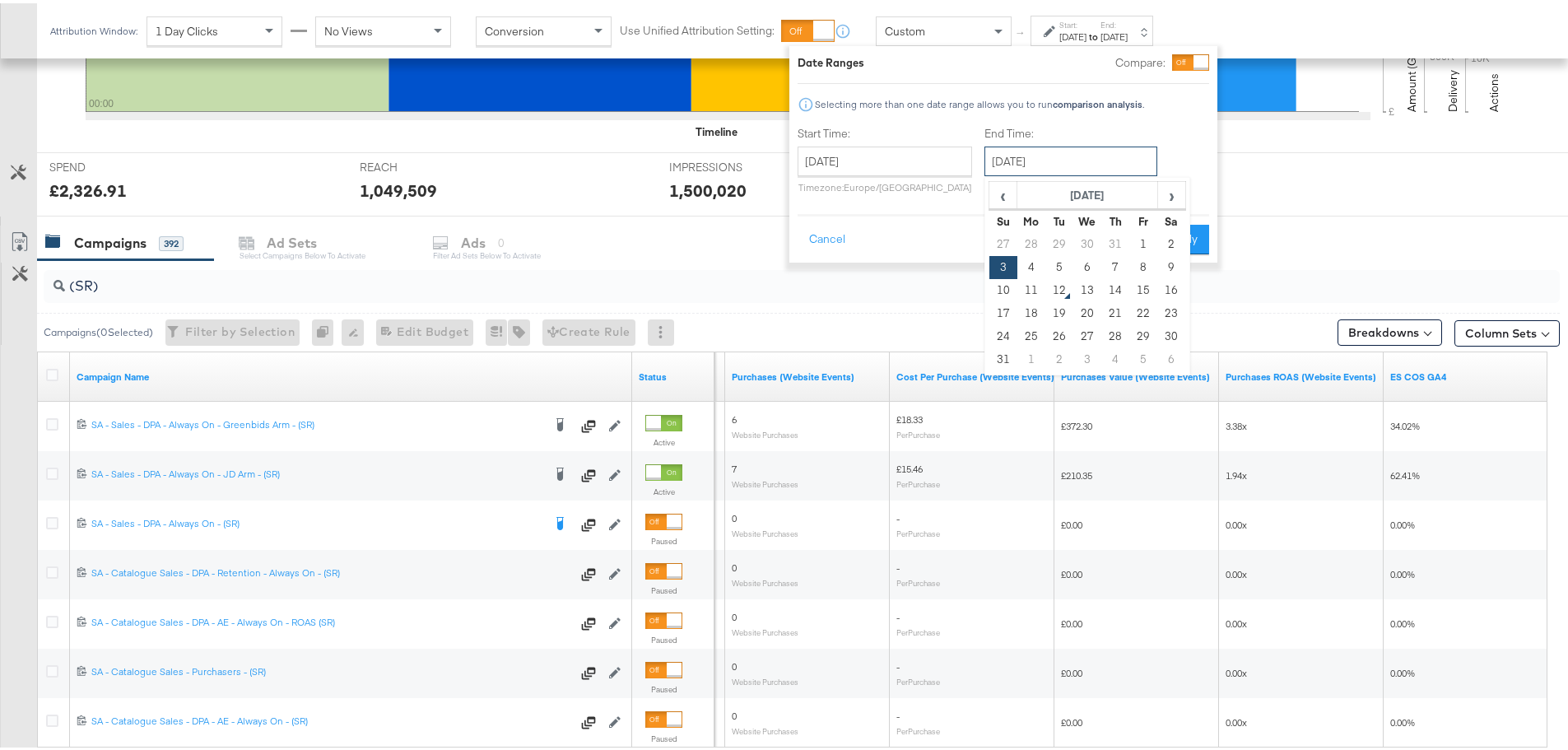
click at [989, 154] on input "[DATE]" at bounding box center [1071, 158] width 173 height 30
click at [1175, 238] on td "2" at bounding box center [1171, 241] width 28 height 23
type input "[DATE]"
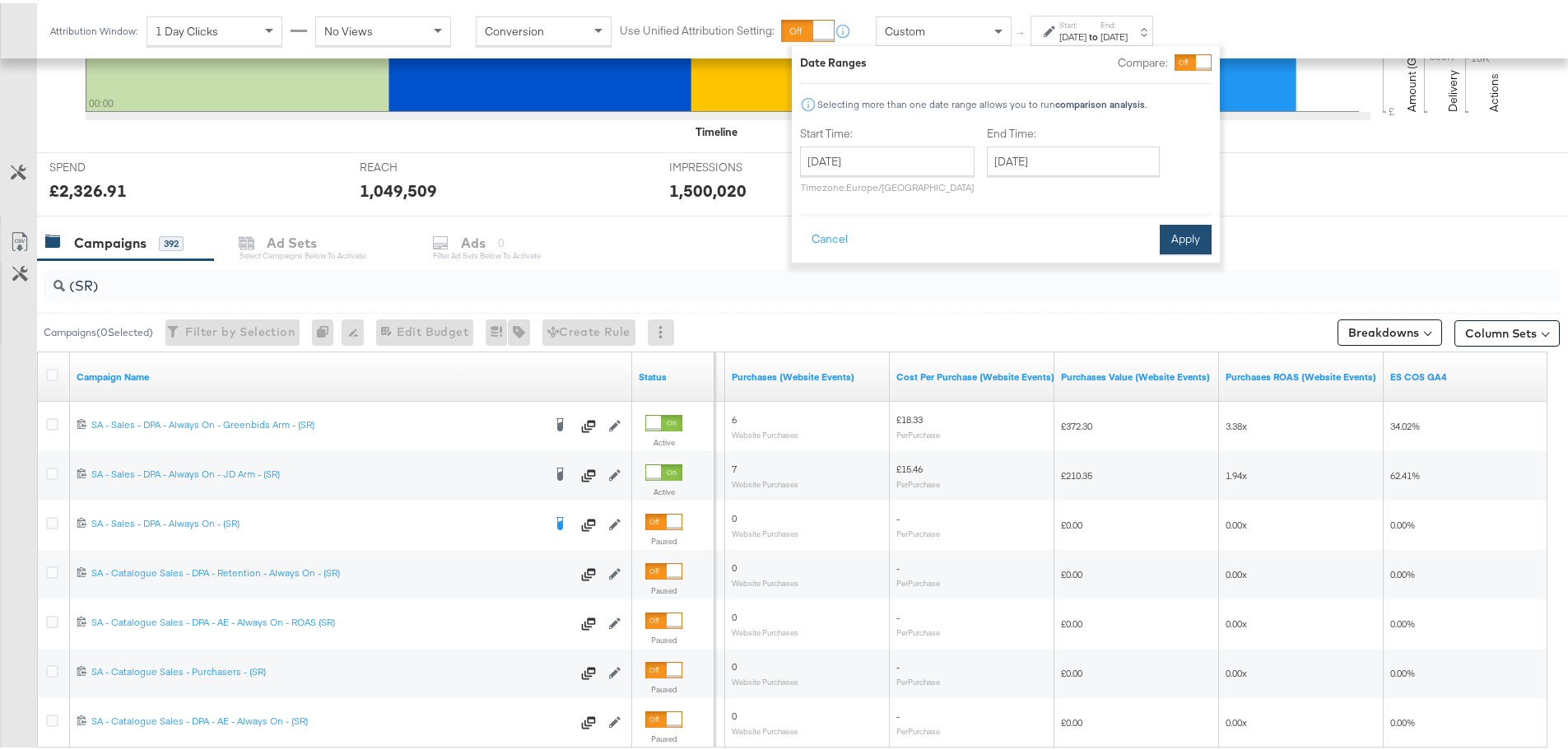
click at [1196, 232] on button "Apply" at bounding box center [1186, 236] width 52 height 30
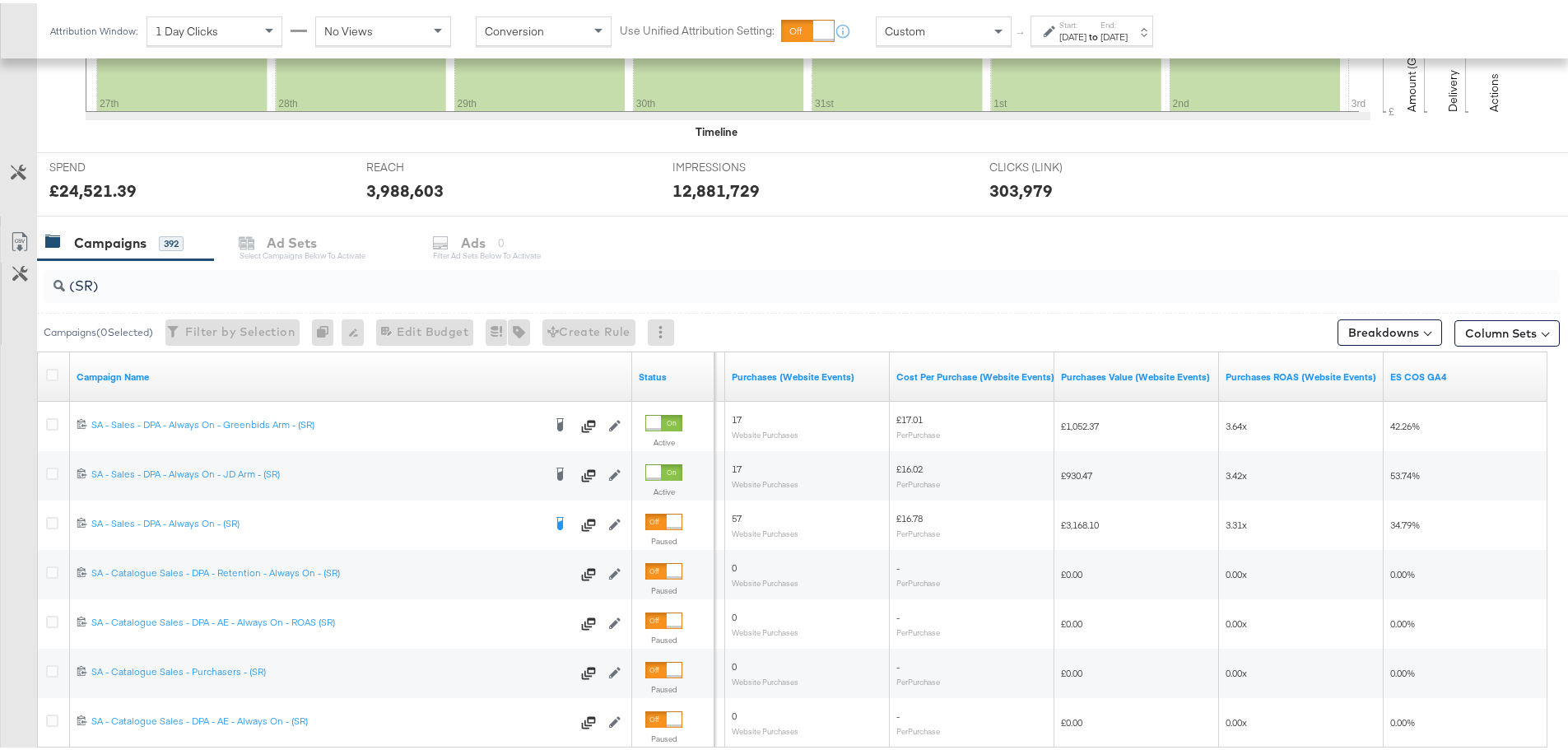
click at [1087, 35] on div "[DATE]" at bounding box center [1072, 34] width 27 height 13
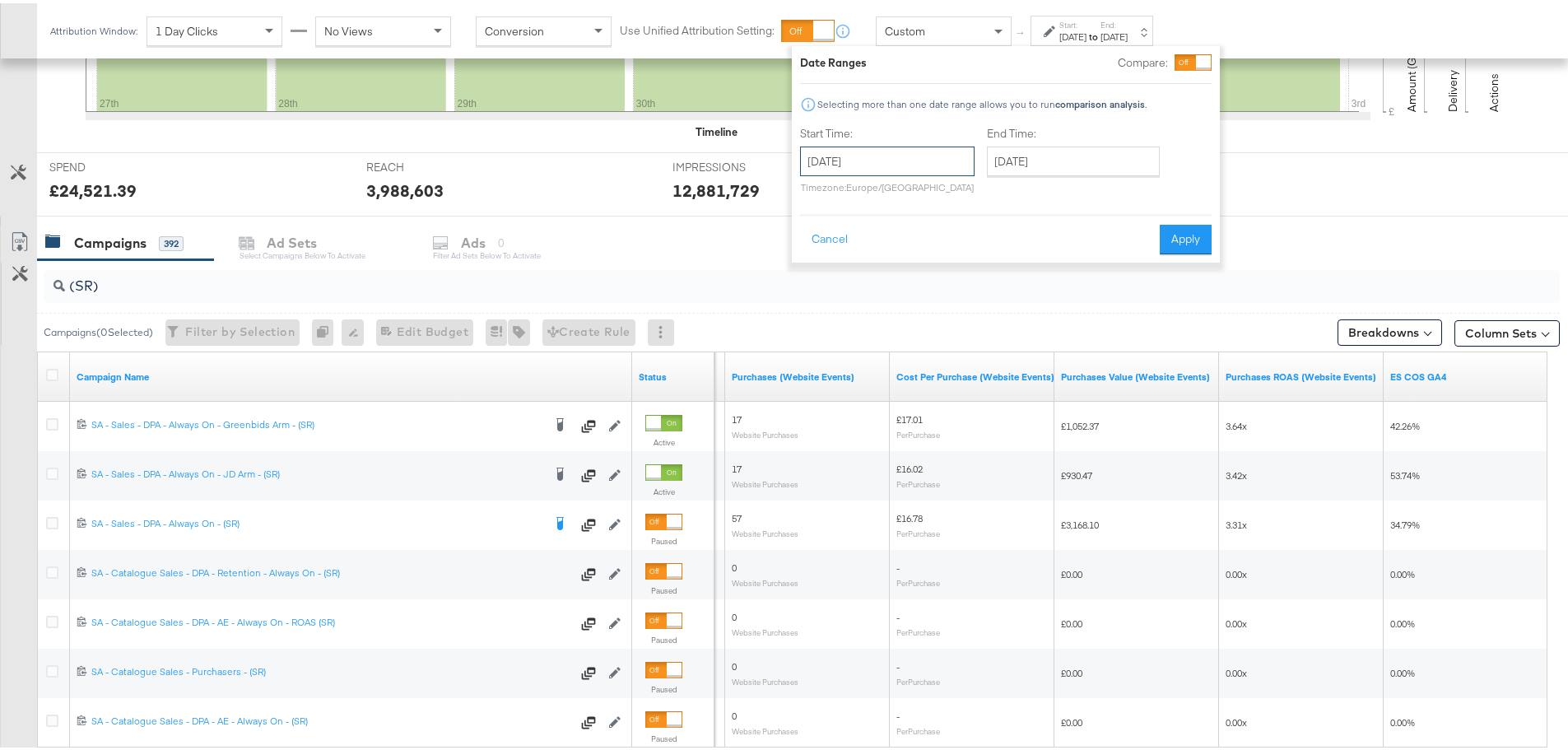
click at [934, 146] on input "[DATE]" at bounding box center [887, 158] width 175 height 30
click at [817, 353] on td "3" at bounding box center [819, 357] width 28 height 23
type input "[DATE]"
click at [1080, 141] on div "End Time: [DATE] ‹ [DATE] › Su Mo Tu We Th Fr Sa 27 28 29 30 31 1 2 3 4 5 6 7 8…" at bounding box center [1073, 160] width 180 height 75
click at [1107, 156] on input "[DATE]" at bounding box center [1070, 158] width 173 height 30
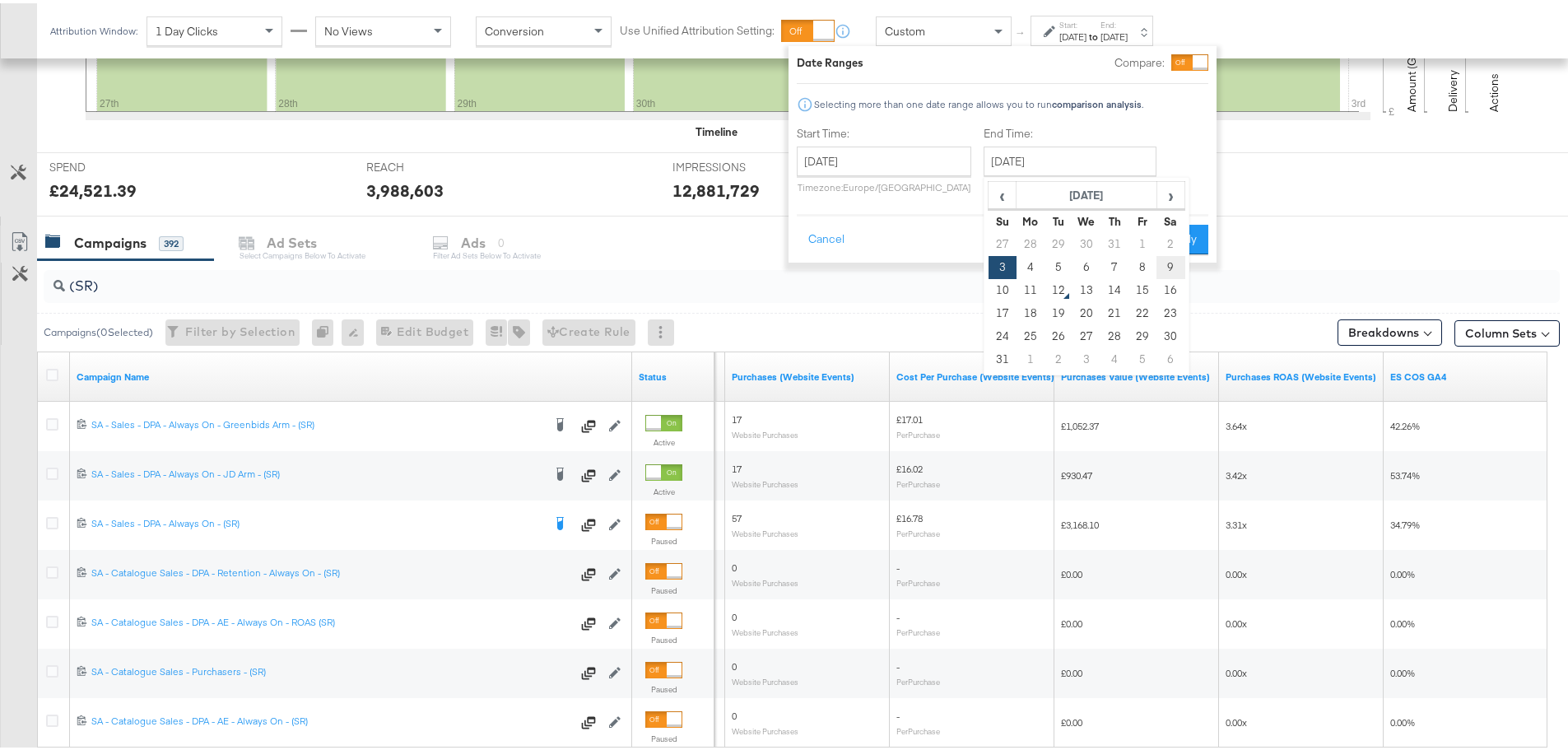
click at [1176, 260] on td "9" at bounding box center [1171, 264] width 28 height 23
type input "[DATE]"
click at [1182, 237] on button "Apply" at bounding box center [1181, 236] width 52 height 30
